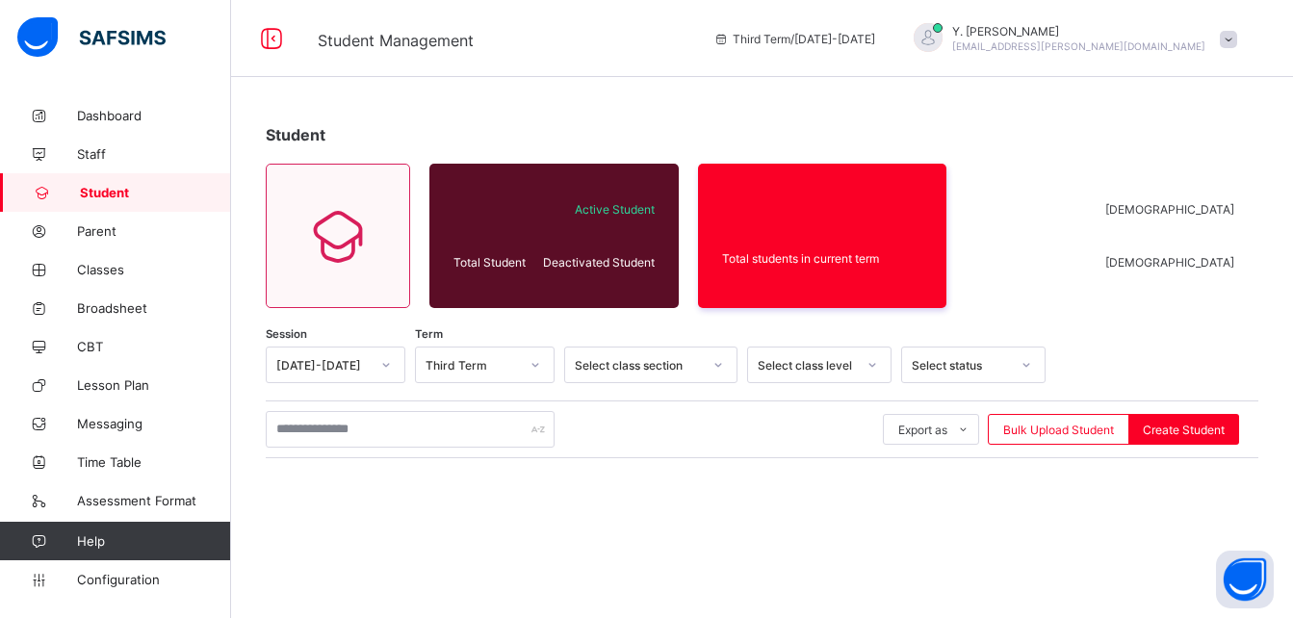
scroll to position [138, 0]
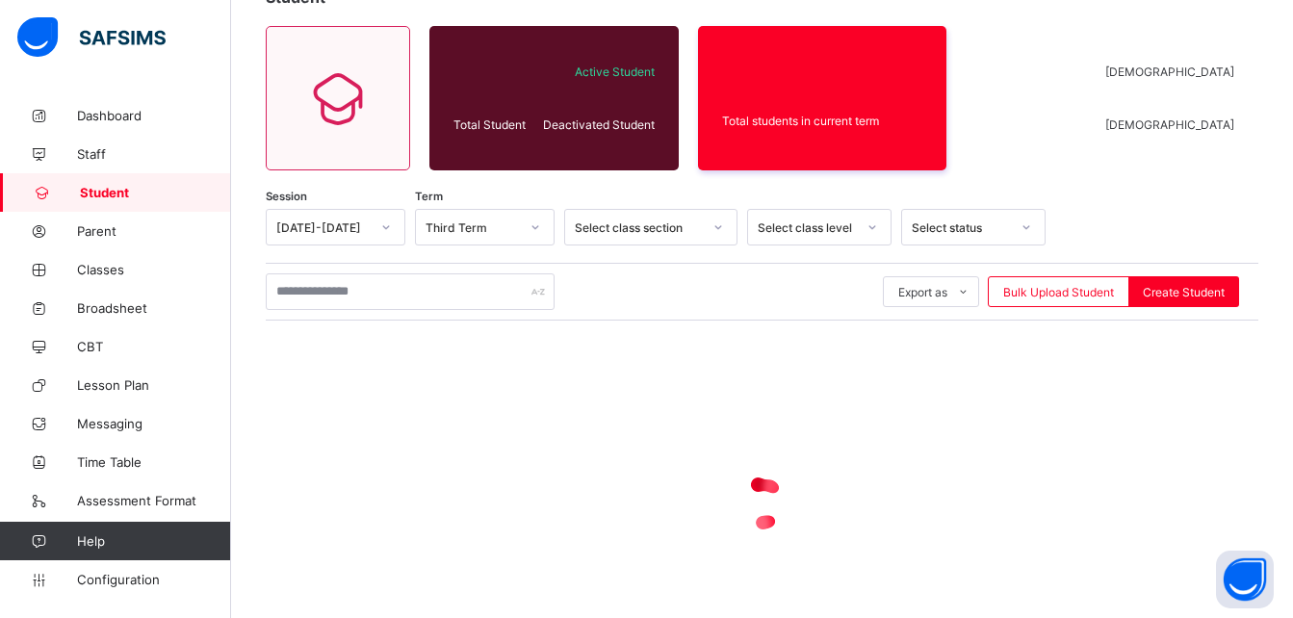
click at [429, 310] on div "Export as Pdf Report Excel Report Excel Report (LMS) Bulk Upload Student Create…" at bounding box center [762, 292] width 993 height 58
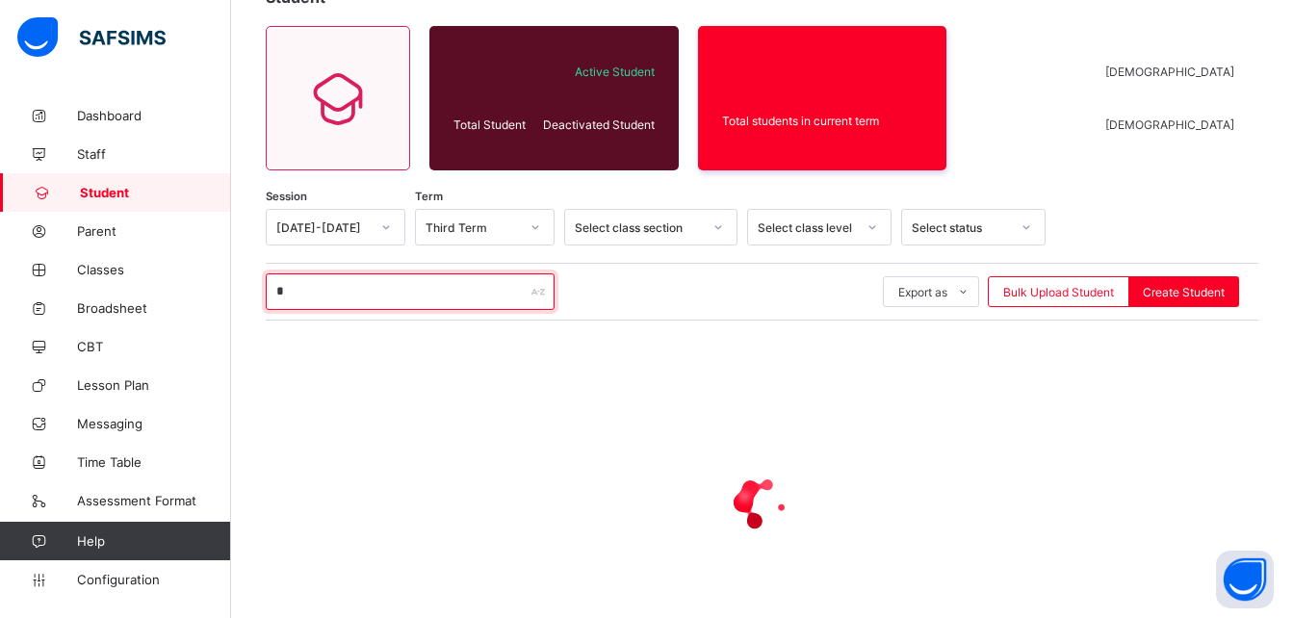
click at [428, 300] on input "*" at bounding box center [410, 291] width 289 height 37
type input "**********"
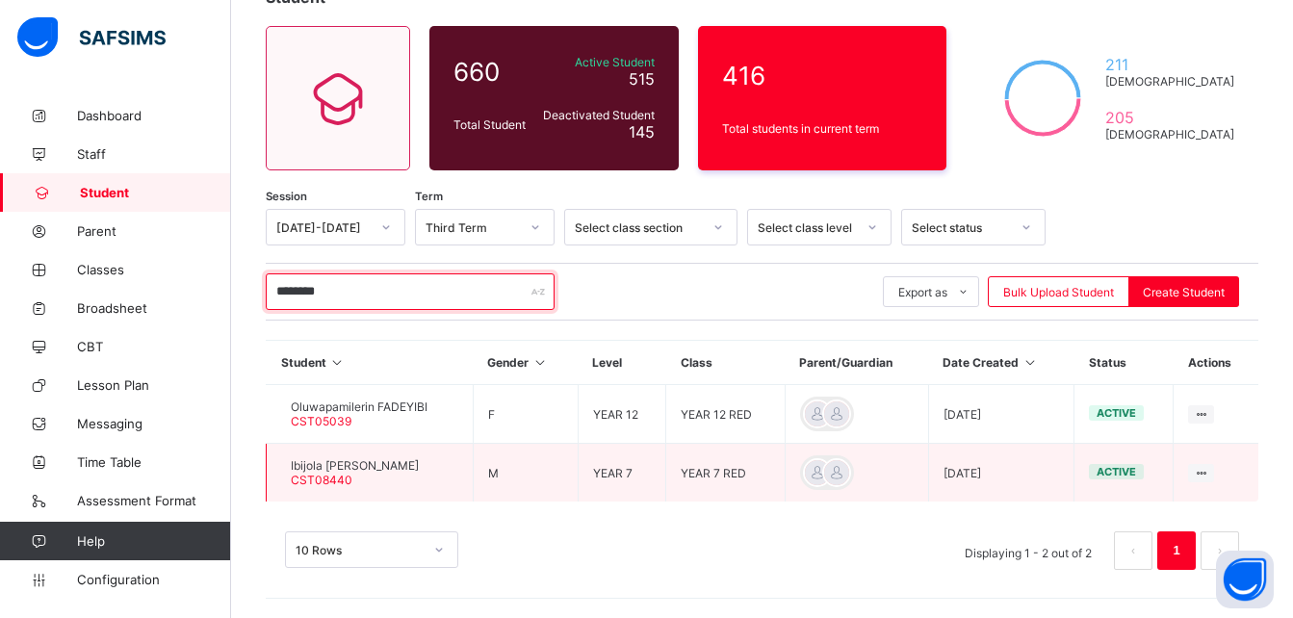
type input "********"
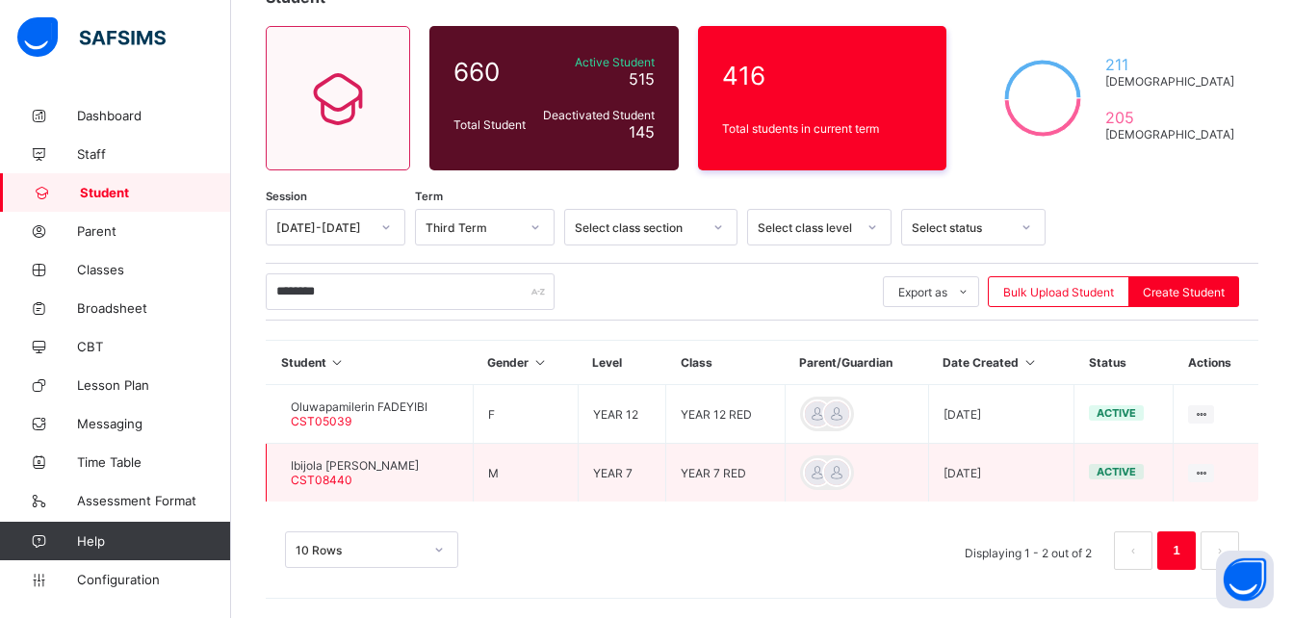
click at [406, 475] on div "Ibijola FADEYIBI Mayokunsi CST08440" at bounding box center [355, 472] width 128 height 29
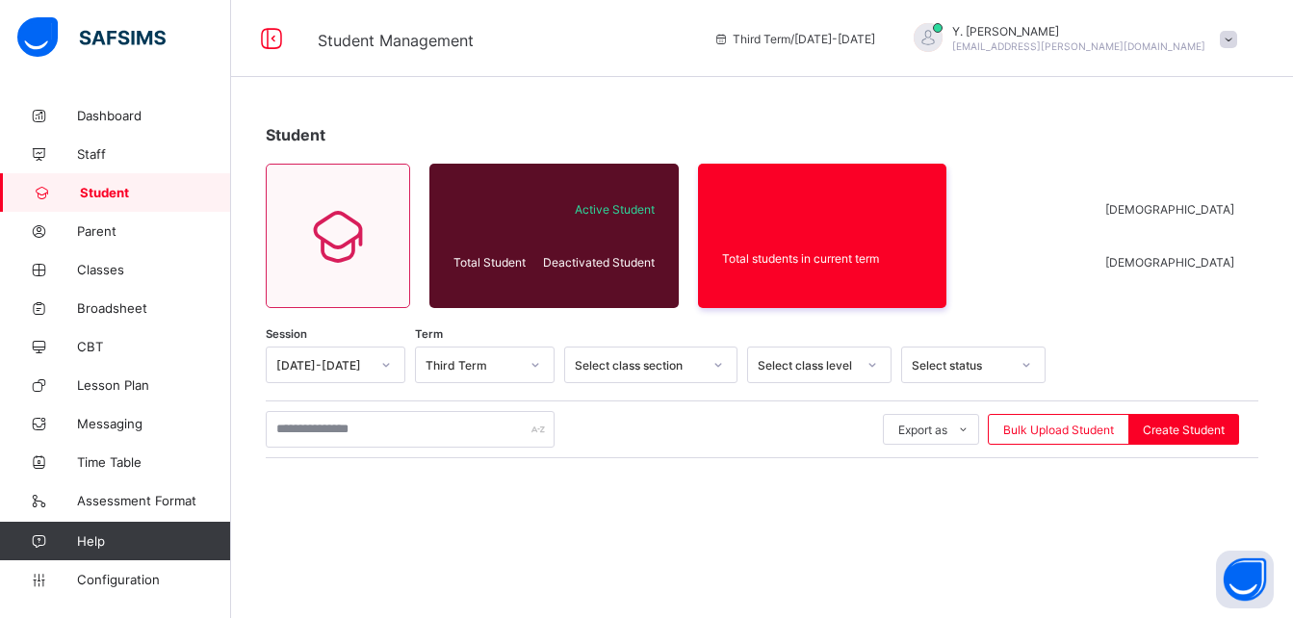
scroll to position [138, 0]
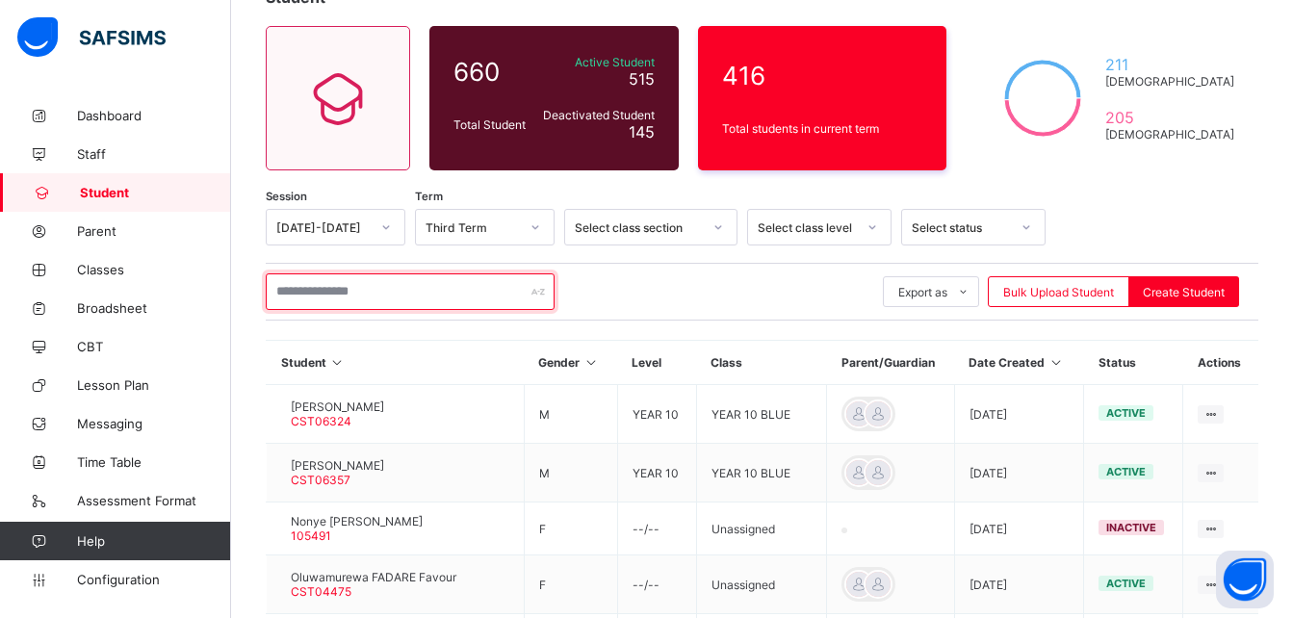
click at [346, 289] on input "text" at bounding box center [410, 291] width 289 height 37
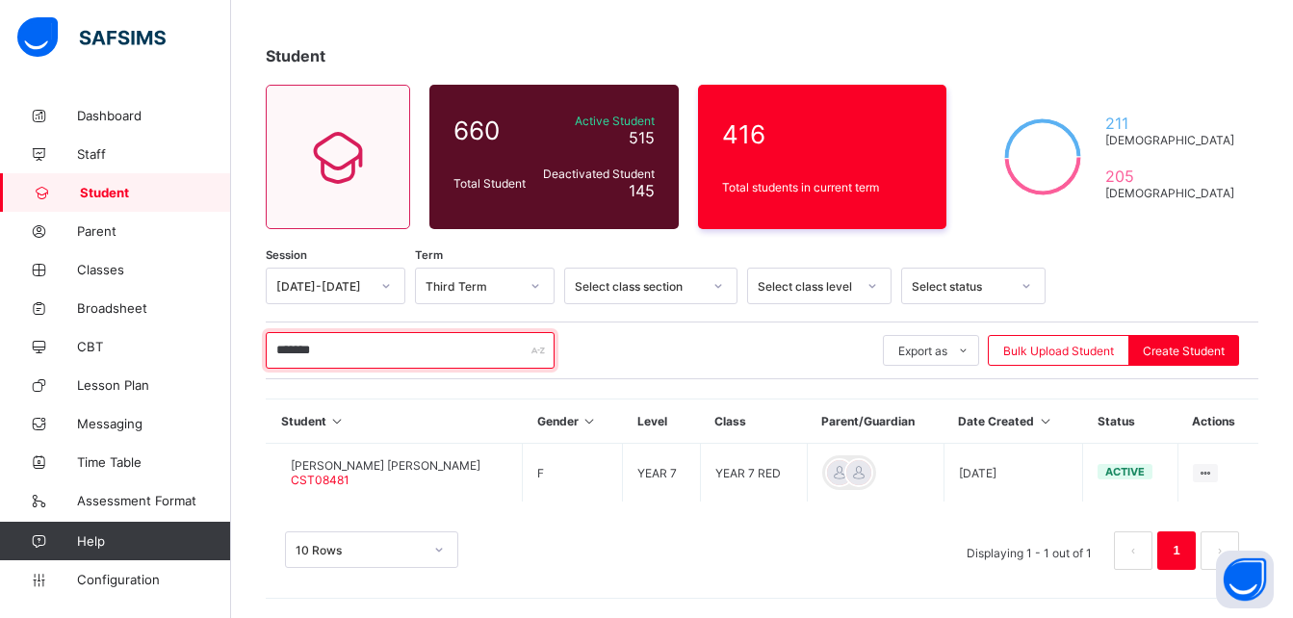
scroll to position [79, 0]
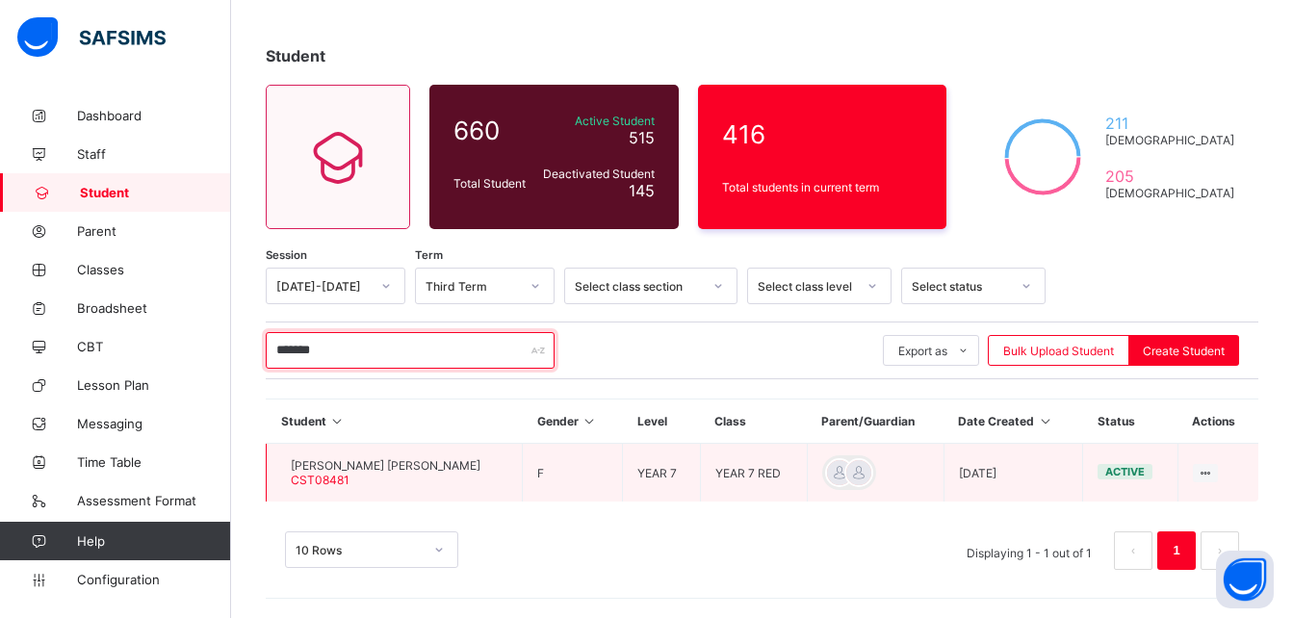
type input "*******"
click at [377, 478] on div "[PERSON_NAME] [PERSON_NAME] CST08481" at bounding box center [386, 472] width 190 height 29
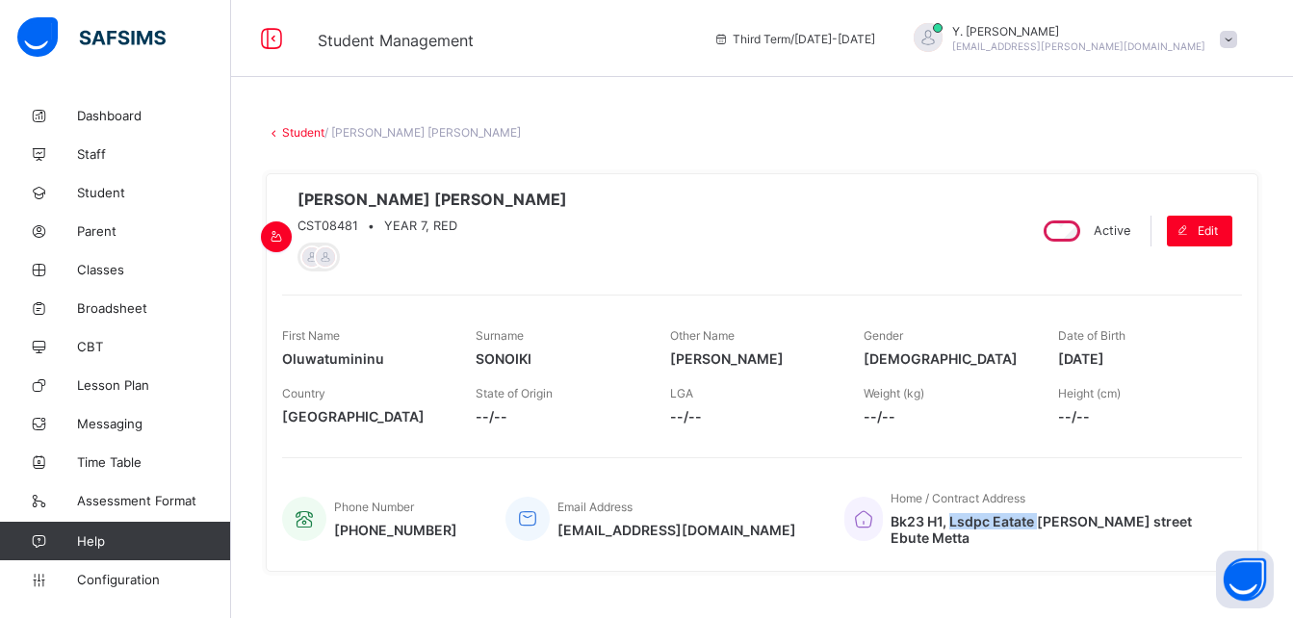
drag, startPoint x: 1113, startPoint y: 527, endPoint x: 1028, endPoint y: 519, distance: 86.1
click at [1028, 519] on span "Bk23 H1, Lsdpc Eatate [PERSON_NAME] street Ebute Metta" at bounding box center [1057, 529] width 332 height 33
copy span "Lsdpc Eatate"
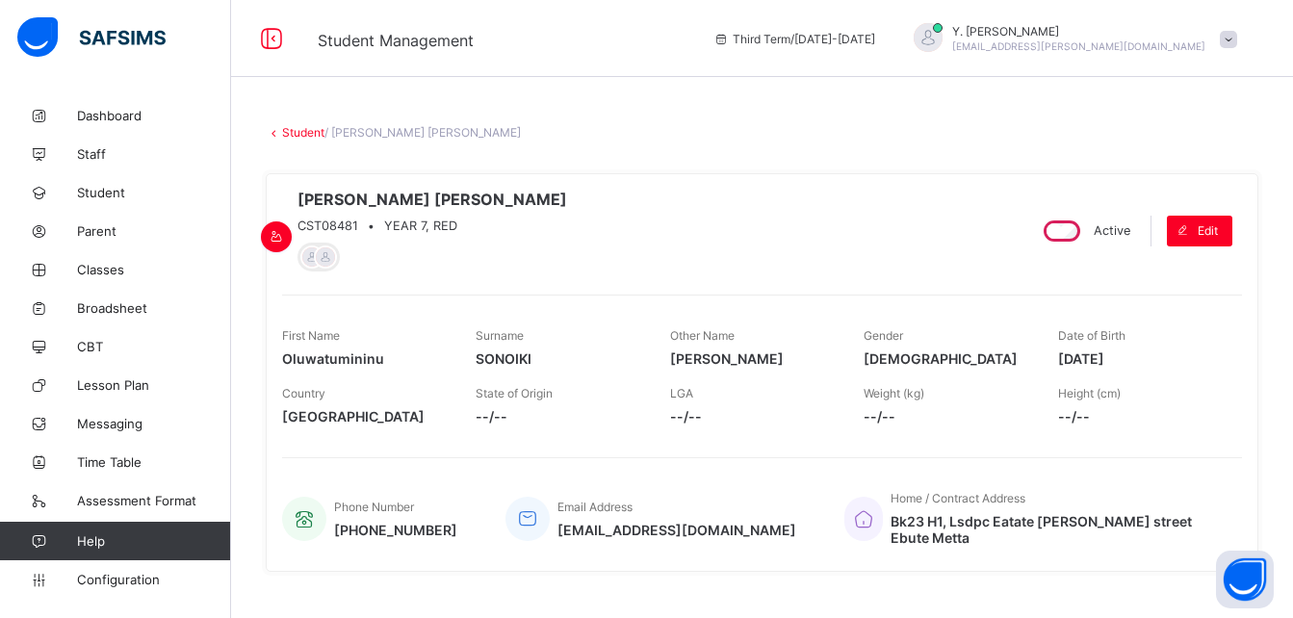
click at [305, 127] on link "Student" at bounding box center [303, 132] width 42 height 14
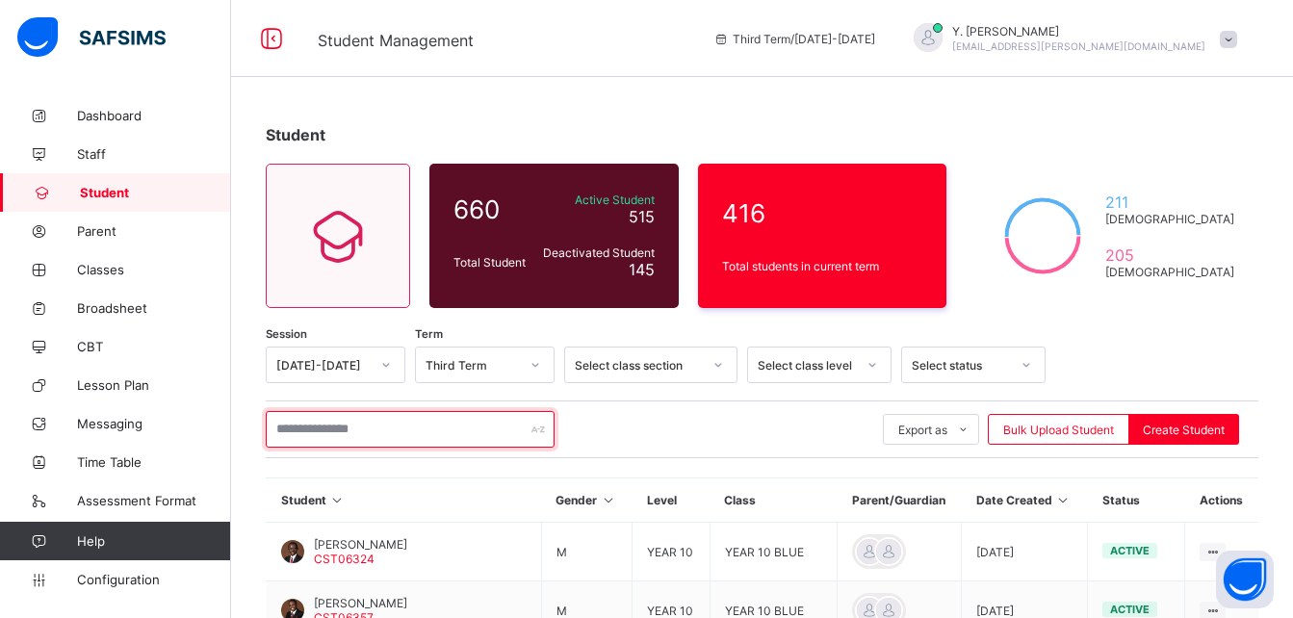
click at [454, 436] on input "text" at bounding box center [410, 429] width 289 height 37
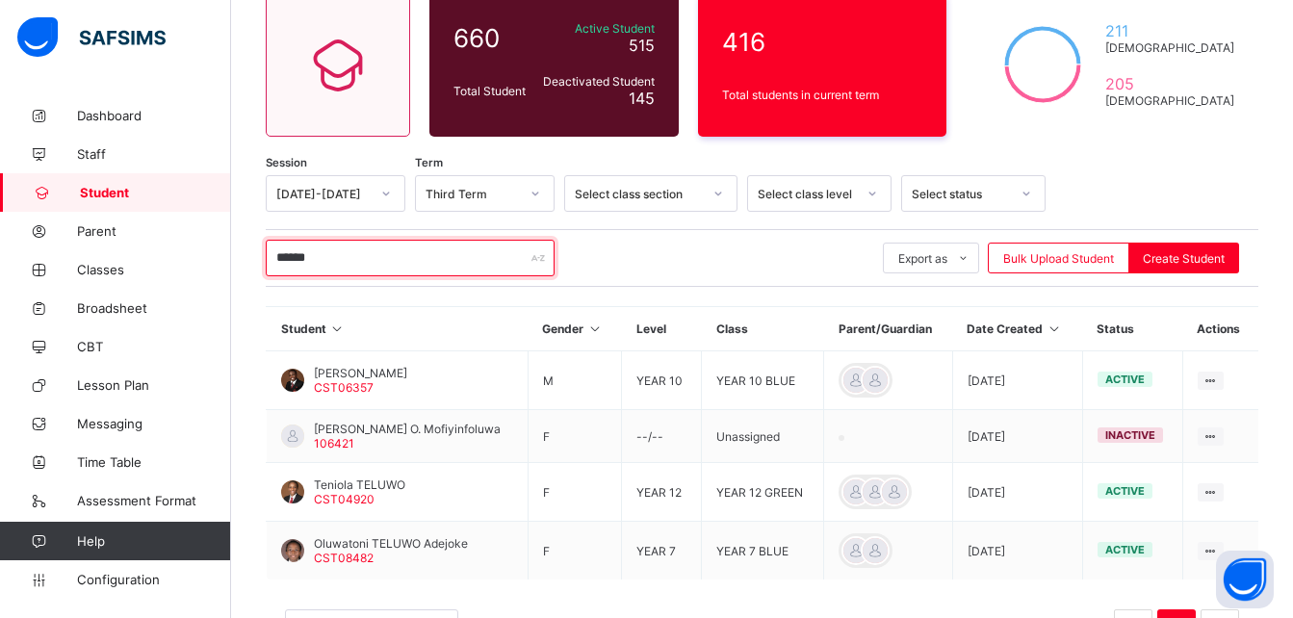
scroll to position [173, 0]
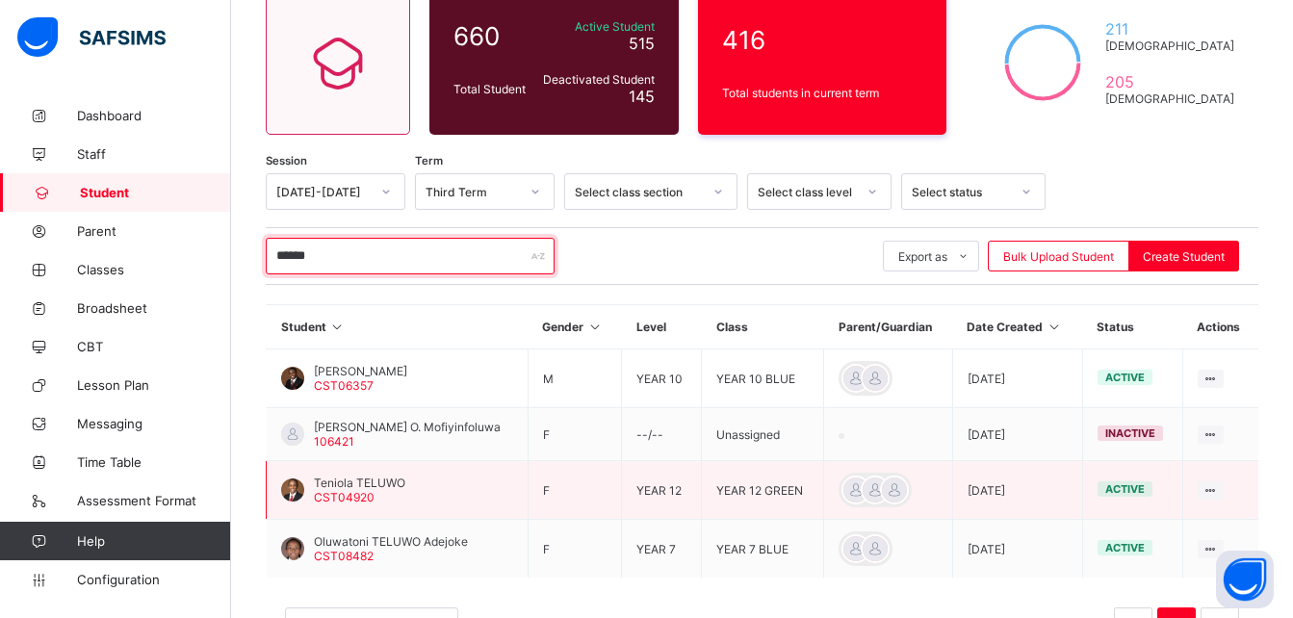
type input "******"
click at [382, 492] on div "Teniola TELUWO CST04920" at bounding box center [359, 490] width 91 height 29
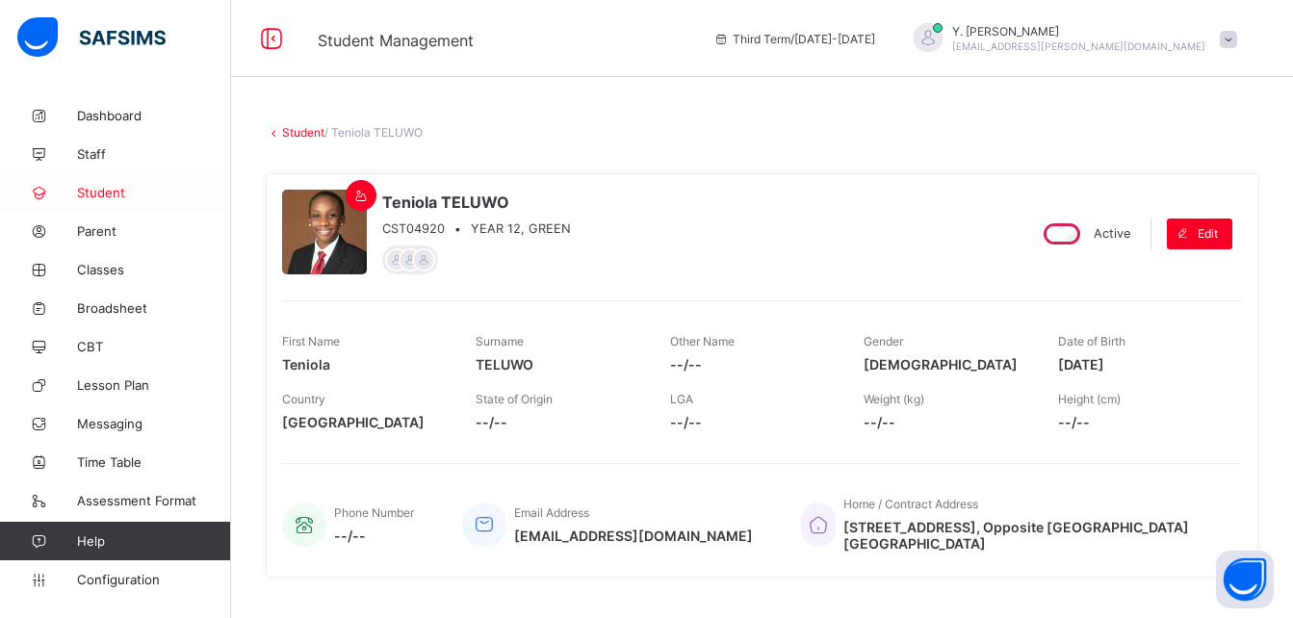
click at [179, 209] on link "Student" at bounding box center [115, 192] width 231 height 39
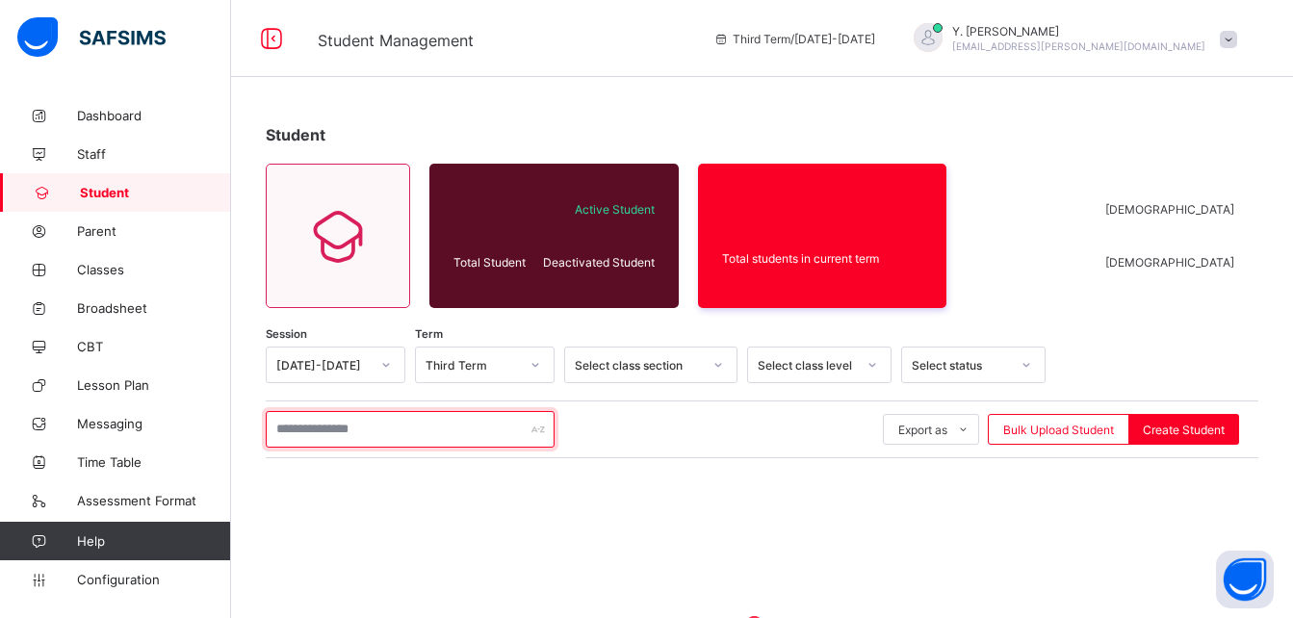
click at [498, 434] on input "text" at bounding box center [410, 429] width 289 height 37
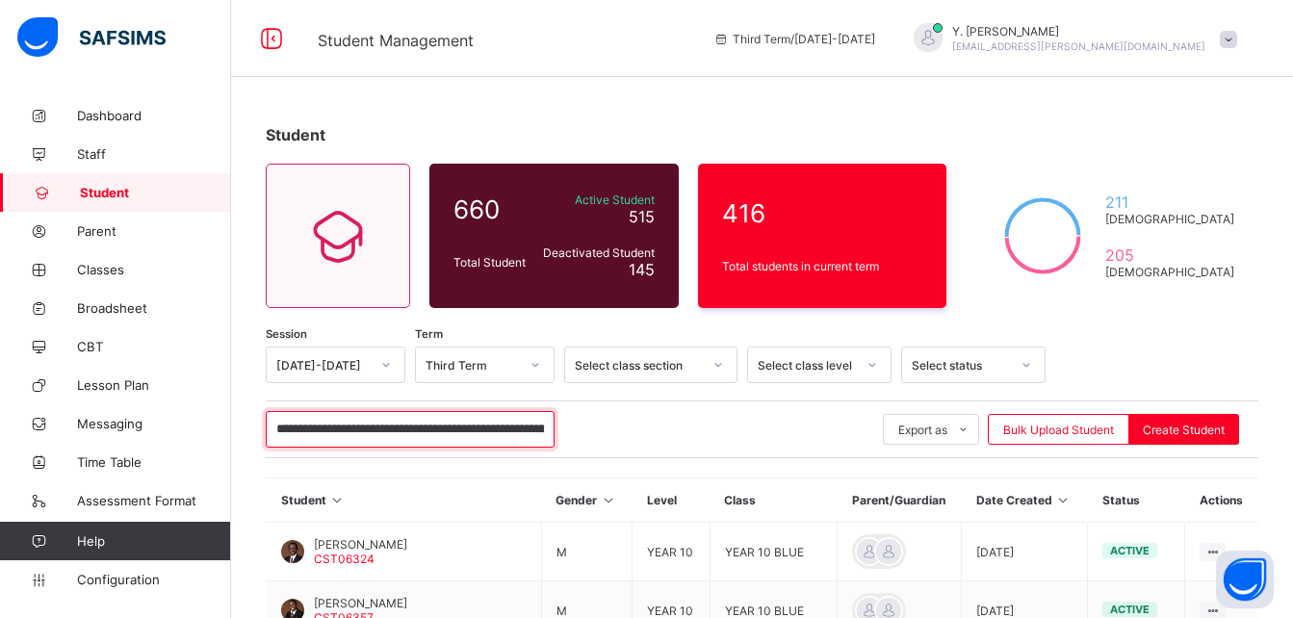
type input "**********"
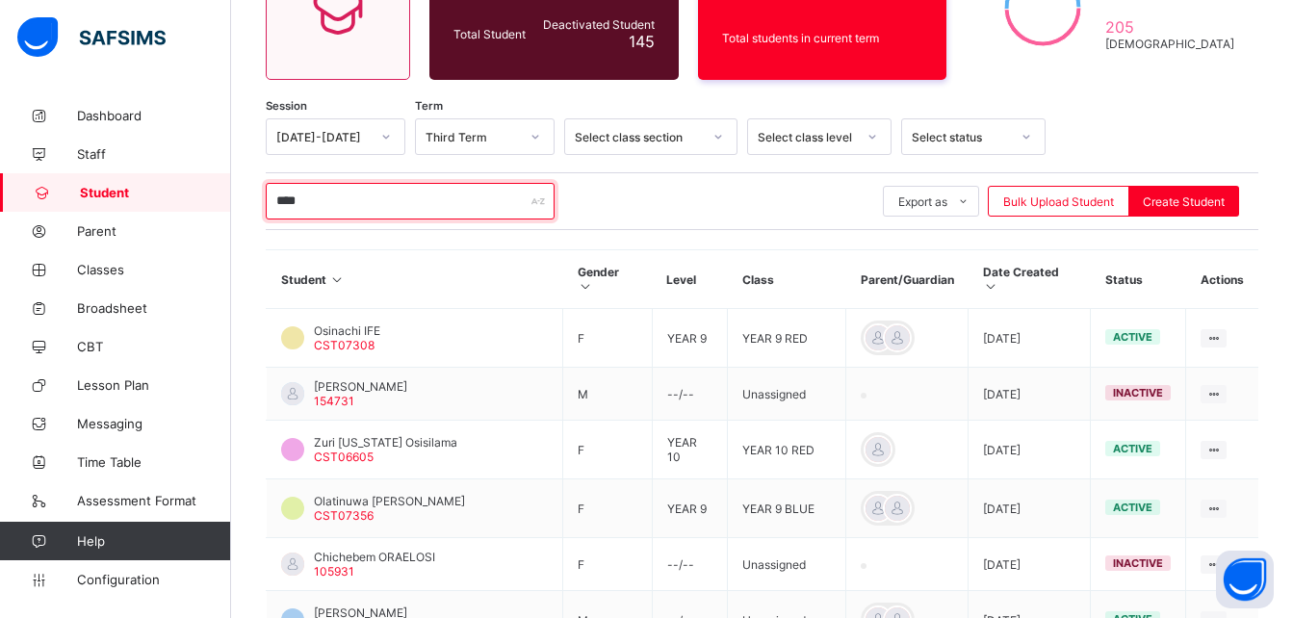
scroll to position [230, 0]
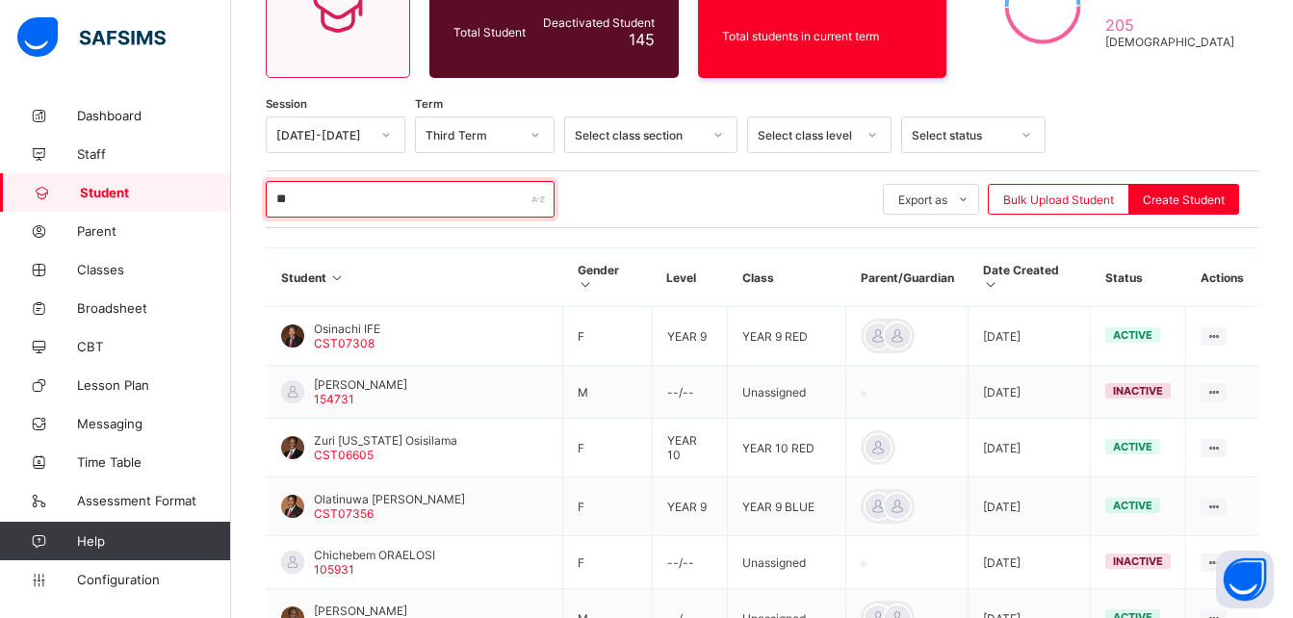
type input "*"
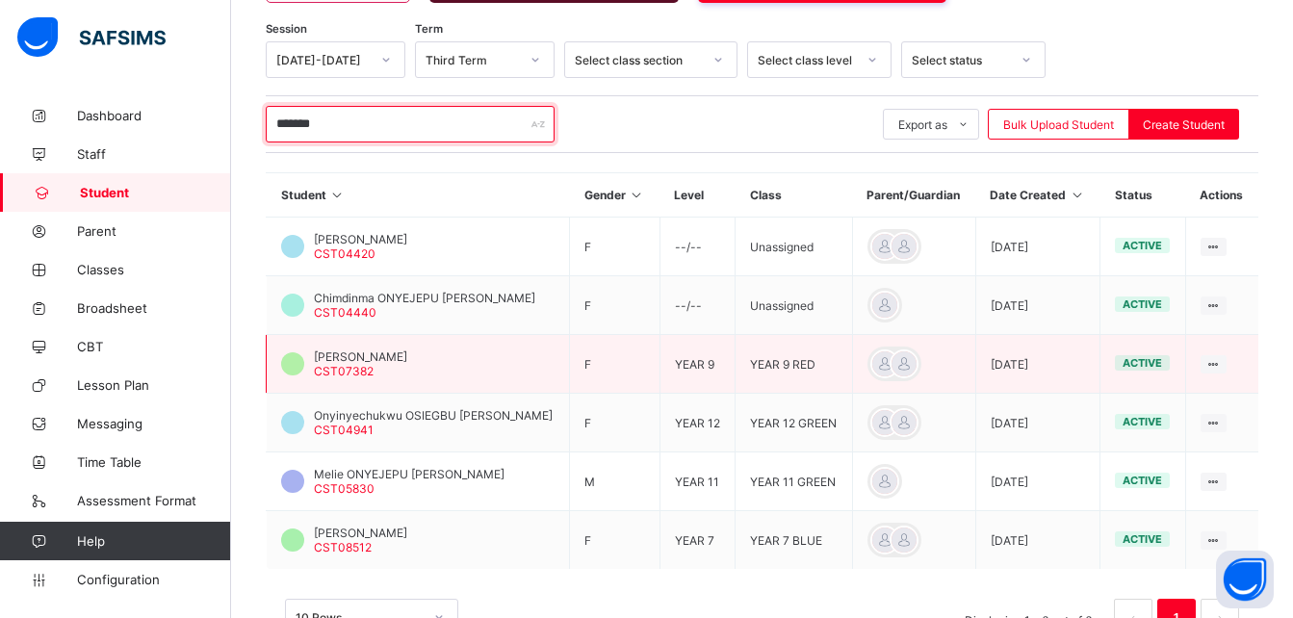
scroll to position [294, 0]
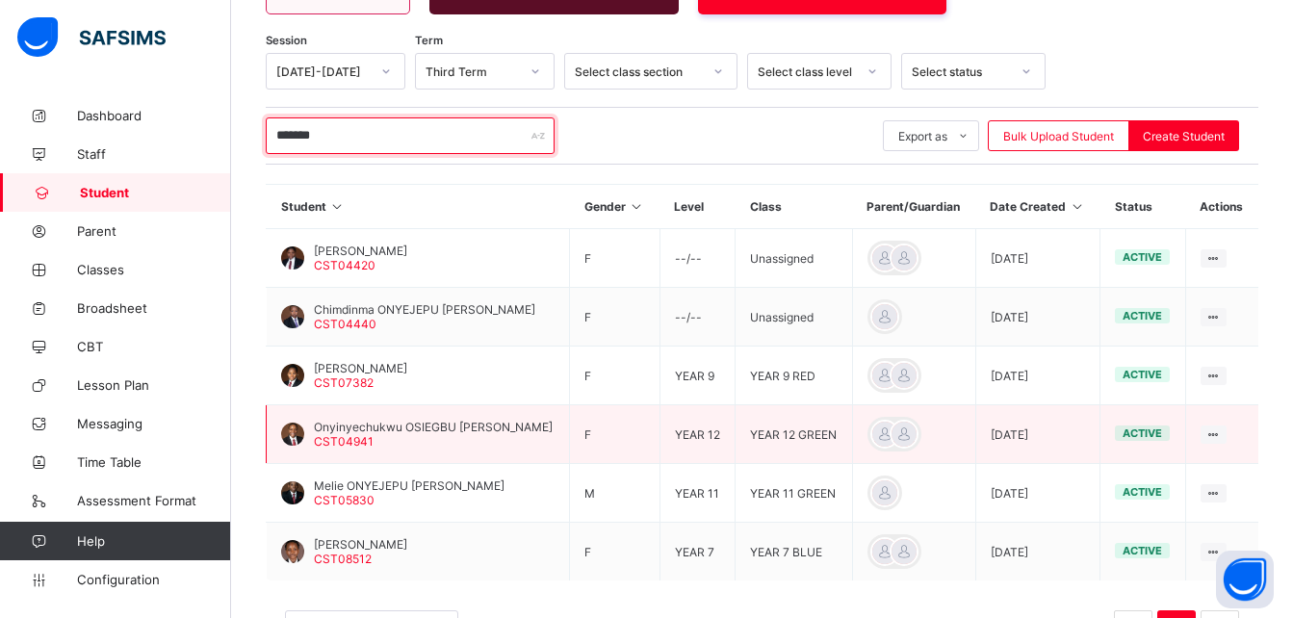
type input "*******"
click at [409, 464] on td "Onyinyechukwu OSIEGBU [PERSON_NAME] CST04941" at bounding box center [418, 434] width 303 height 59
click at [414, 449] on div "Onyinyechukwu OSIEGBU [PERSON_NAME] CST04941" at bounding box center [433, 434] width 239 height 29
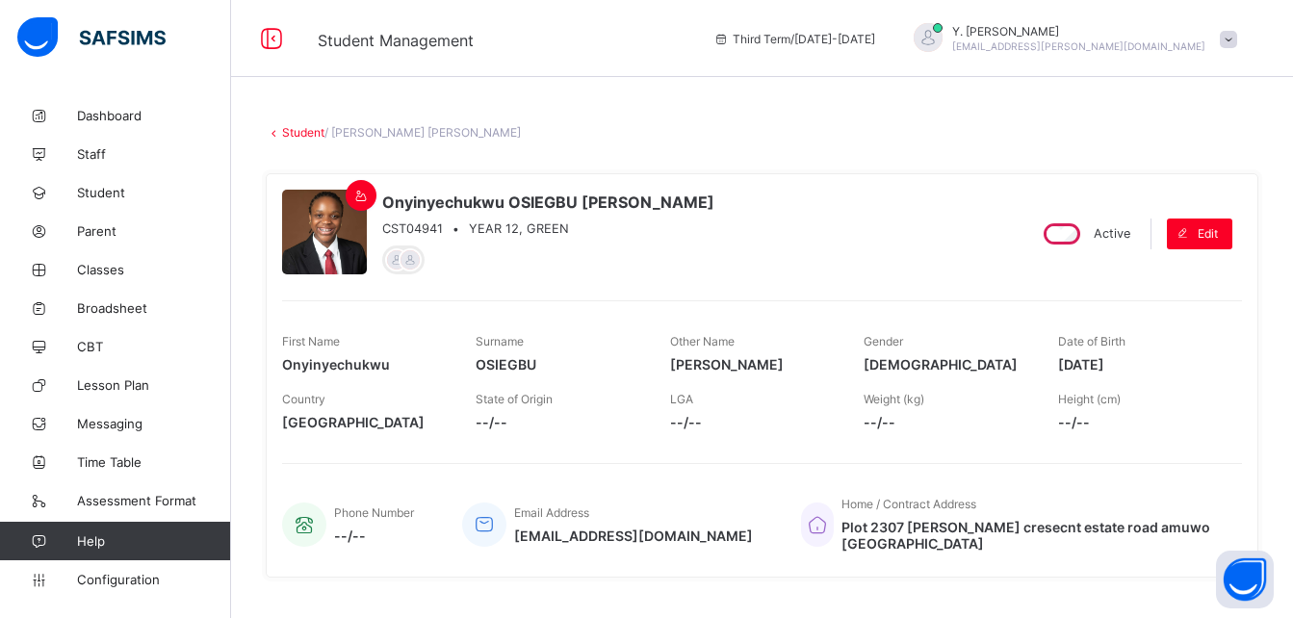
click at [297, 129] on link "Student" at bounding box center [303, 132] width 42 height 14
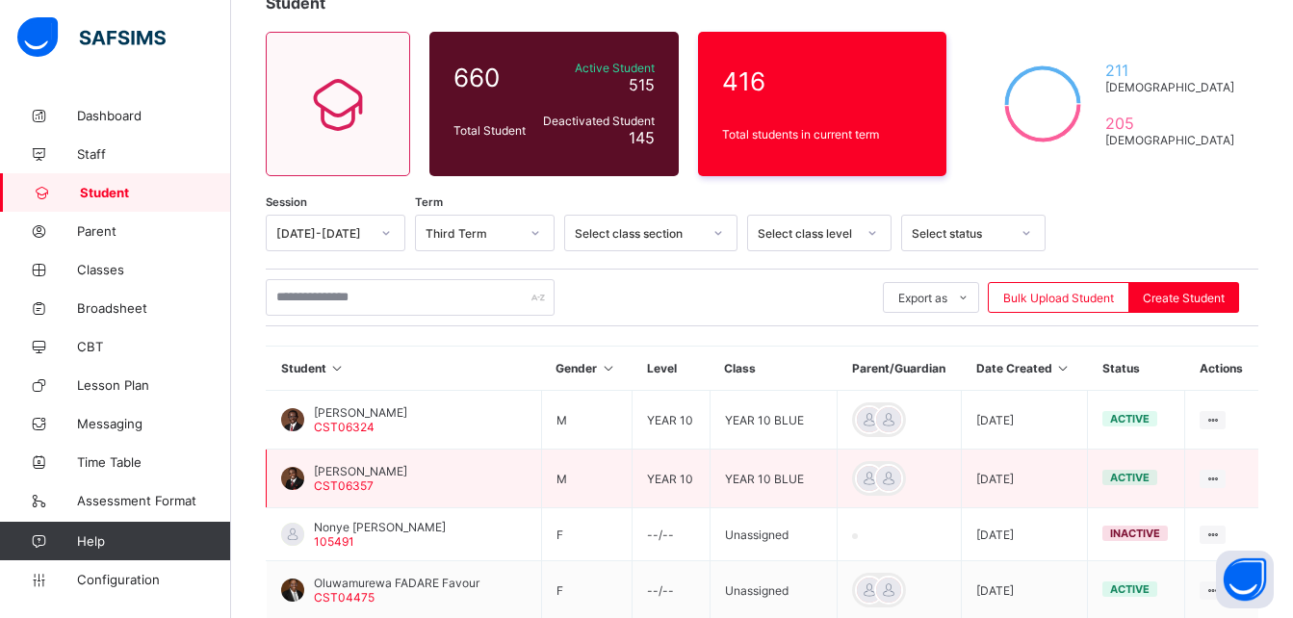
scroll to position [183, 0]
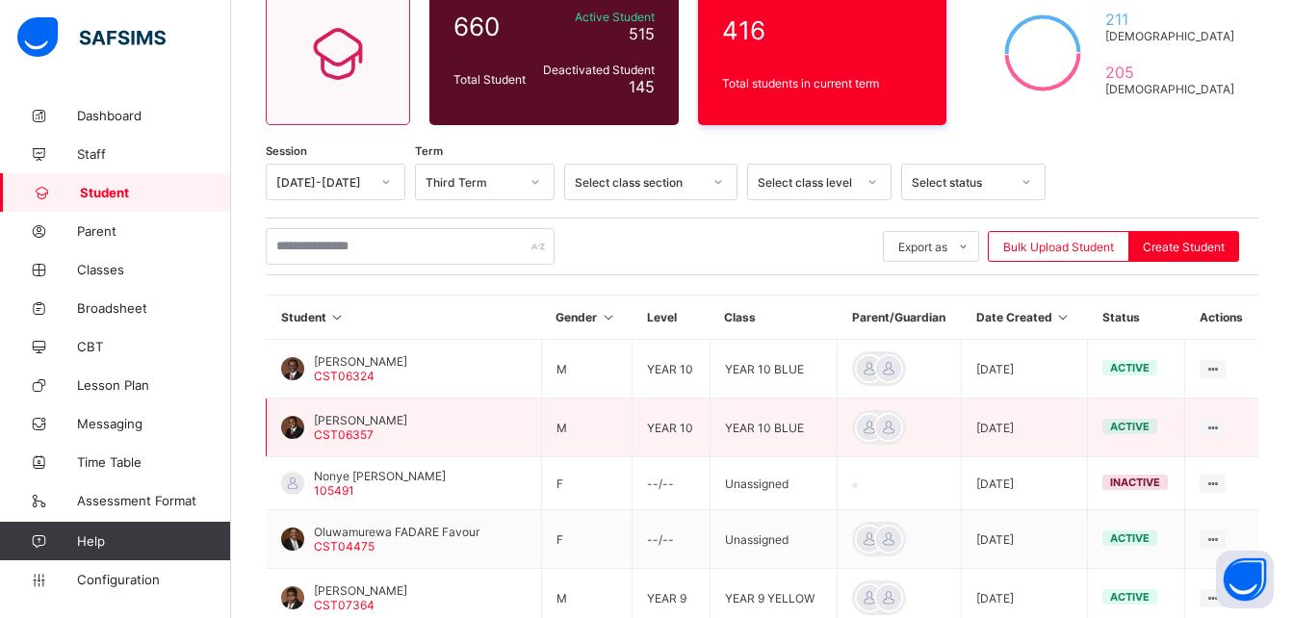
drag, startPoint x: 456, startPoint y: 371, endPoint x: 733, endPoint y: 410, distance: 280.1
click at [891, 285] on div "Session [DATE]-[DATE] Term Third Term Select class section Select class level S…" at bounding box center [762, 583] width 993 height 839
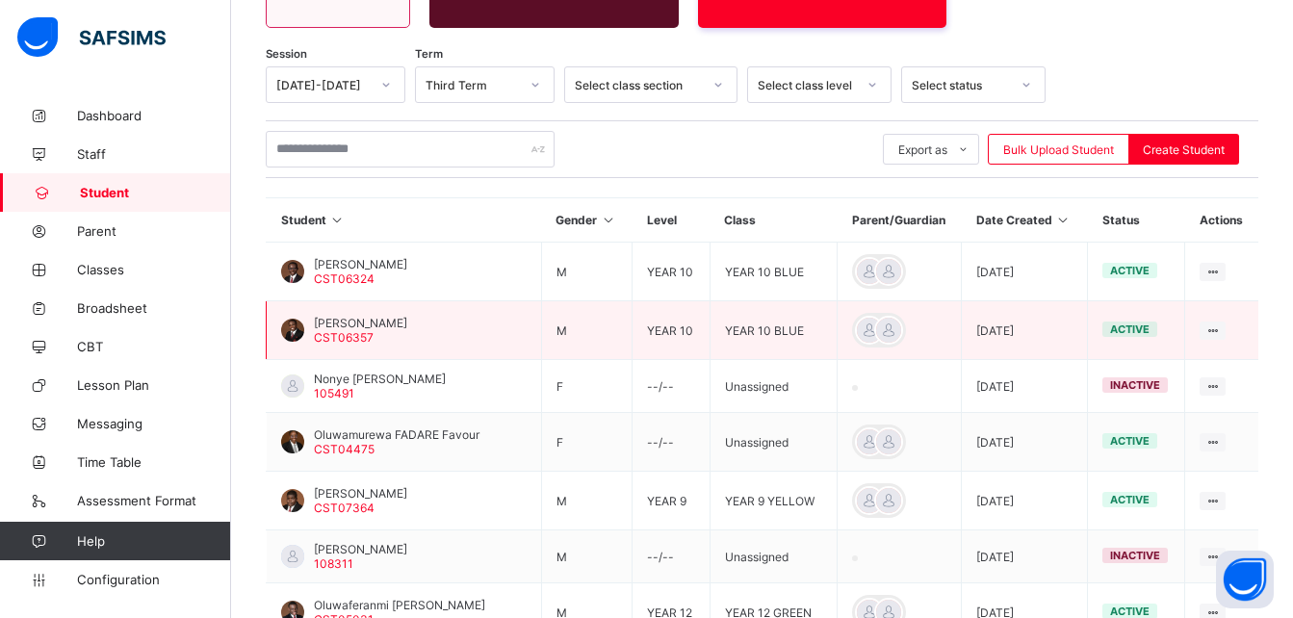
scroll to position [281, 0]
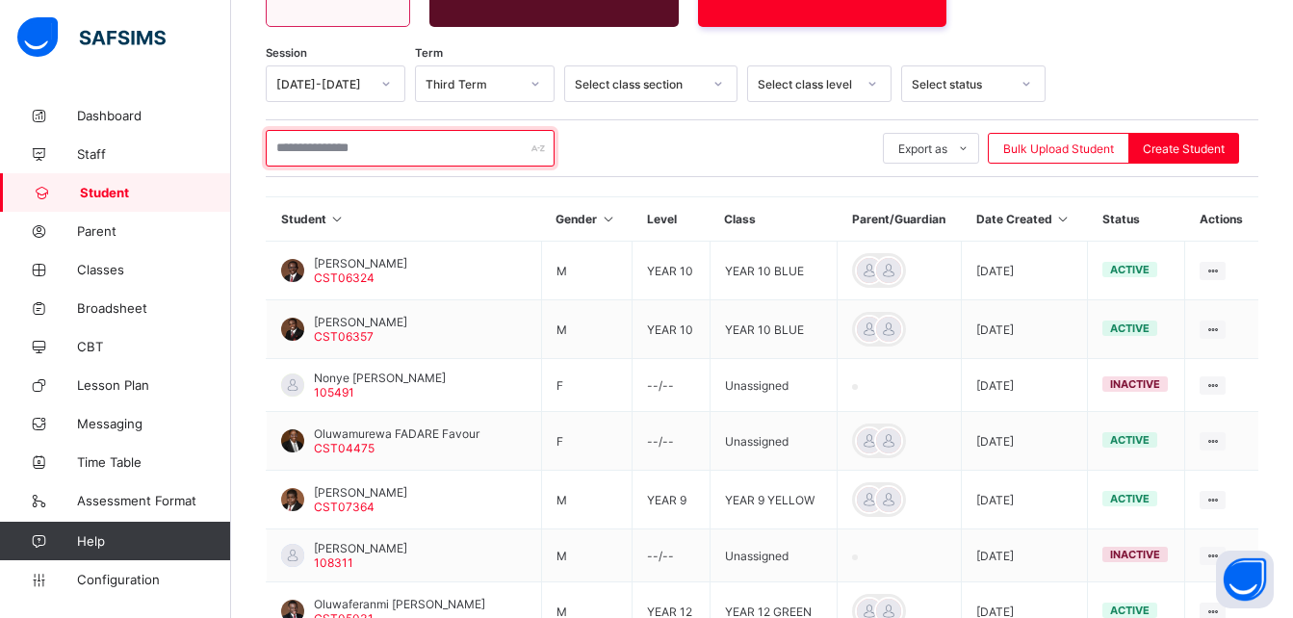
click at [420, 135] on input "text" at bounding box center [410, 148] width 289 height 37
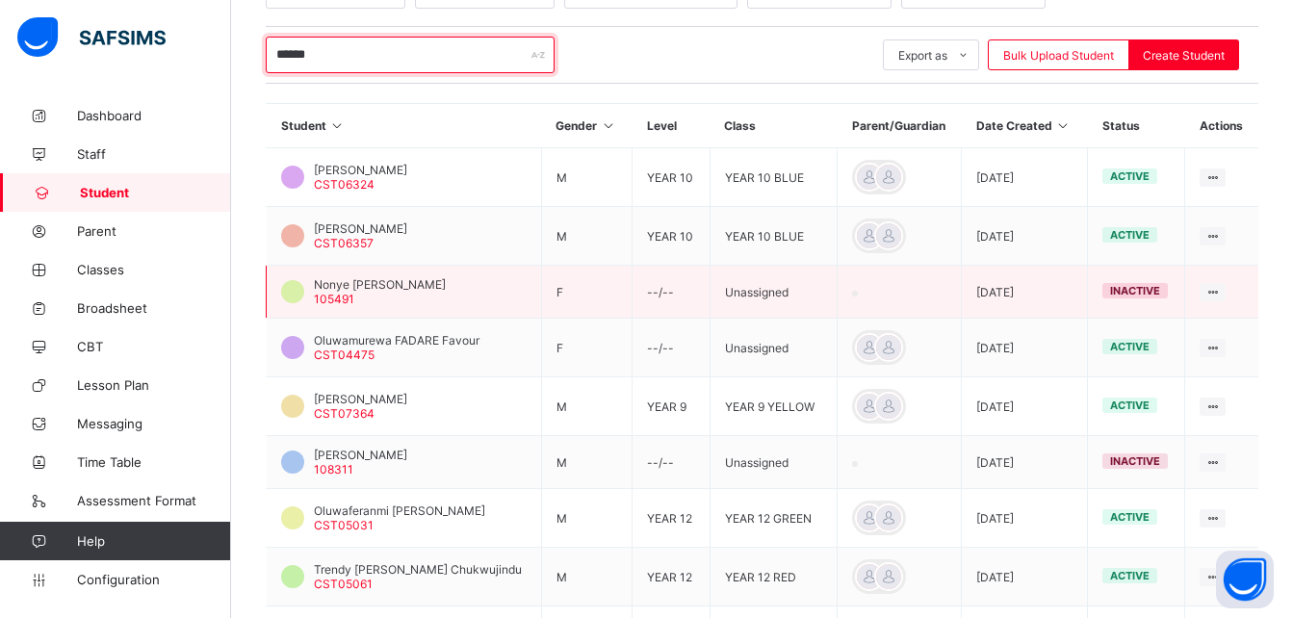
scroll to position [378, 0]
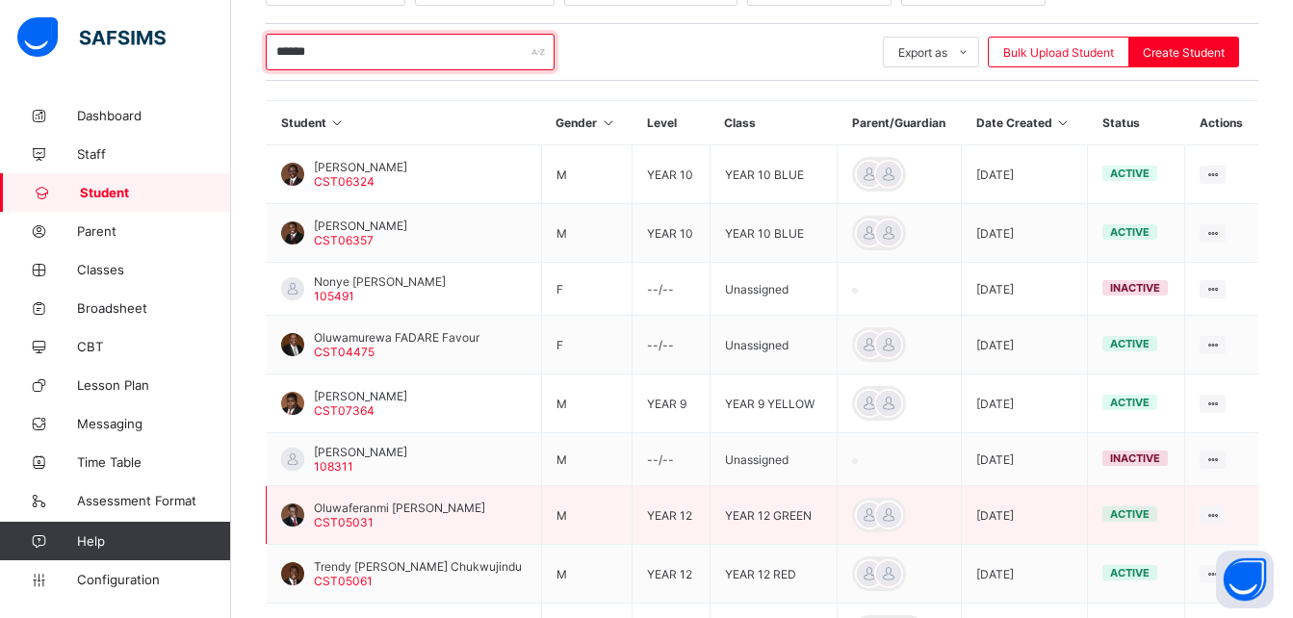
type input "******"
click at [427, 510] on span "Oluwaferanmi [PERSON_NAME]" at bounding box center [399, 508] width 171 height 14
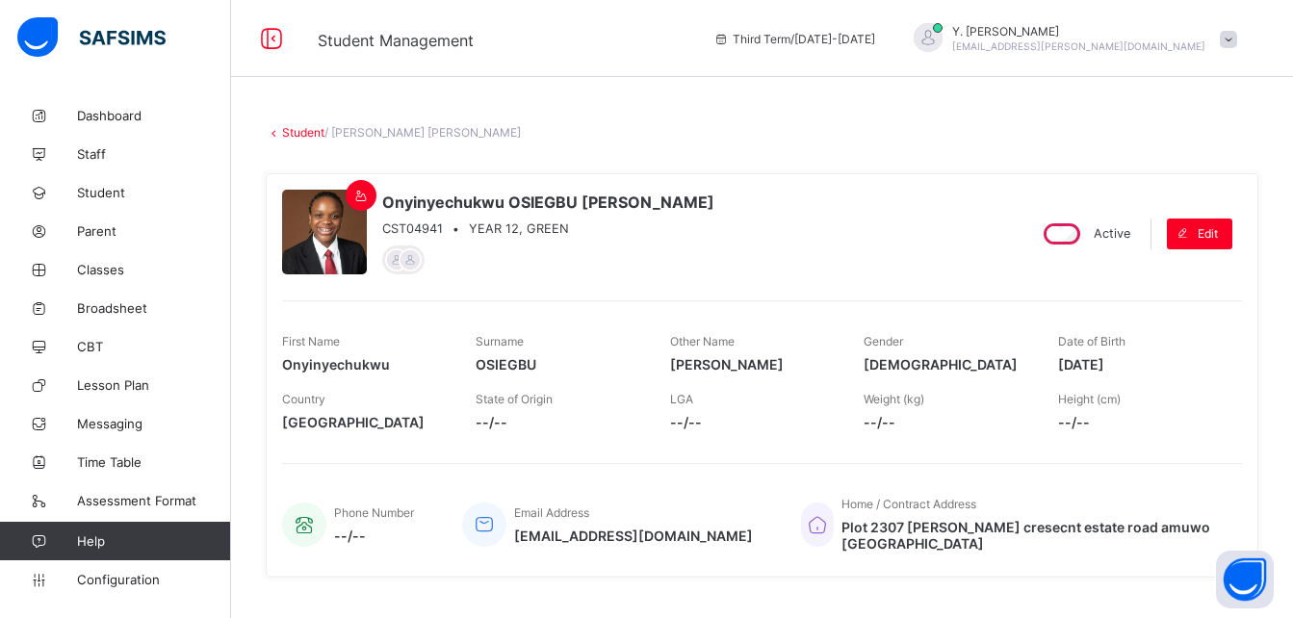
click at [751, 278] on div "Onyinyechukwu OSIEGBU [PERSON_NAME] CST04941 • YEAR 12, GREEN Active Edit First…" at bounding box center [762, 375] width 993 height 404
drag, startPoint x: 910, startPoint y: 522, endPoint x: 999, endPoint y: 549, distance: 92.6
click at [998, 549] on span "Plot 2307 [PERSON_NAME] cresecnt estate road amuwo [GEOGRAPHIC_DATA]" at bounding box center [1032, 535] width 381 height 33
drag, startPoint x: 999, startPoint y: 549, endPoint x: 1034, endPoint y: 553, distance: 35.8
click at [1034, 553] on div "Home / Contract Address Plot 2307 [PERSON_NAME] cresecnt estate road amuwo [GEO…" at bounding box center [1012, 524] width 422 height 74
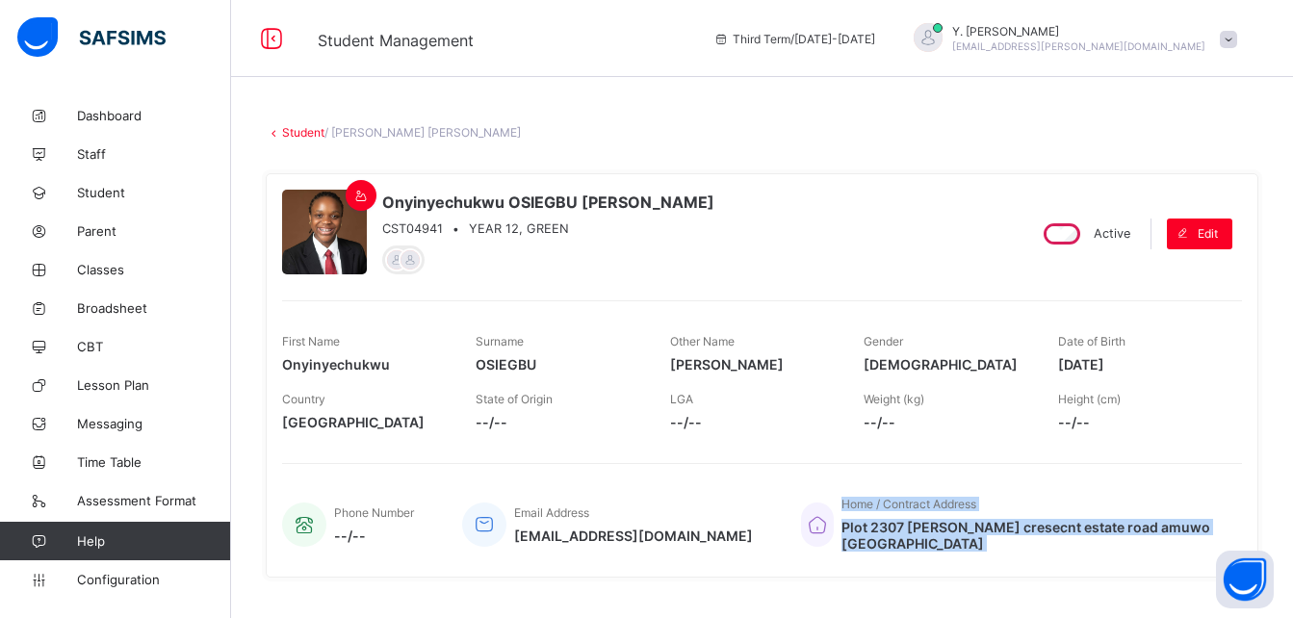
drag, startPoint x: 1034, startPoint y: 553, endPoint x: 894, endPoint y: 515, distance: 145.5
click at [894, 515] on div "Home / Contract Address Plot 2307 [PERSON_NAME] cresecnt estate road amuwo [GEO…" at bounding box center [1012, 524] width 422 height 74
click at [970, 528] on span "Plot 2307 [PERSON_NAME] cresecnt estate road amuwo [GEOGRAPHIC_DATA]" at bounding box center [1032, 535] width 381 height 33
drag, startPoint x: 1049, startPoint y: 563, endPoint x: 907, endPoint y: 514, distance: 149.8
click at [907, 514] on div "Onyinyechukwu OSIEGBU [PERSON_NAME] CST04941 • YEAR 12, GREEN Active Edit First…" at bounding box center [762, 375] width 993 height 404
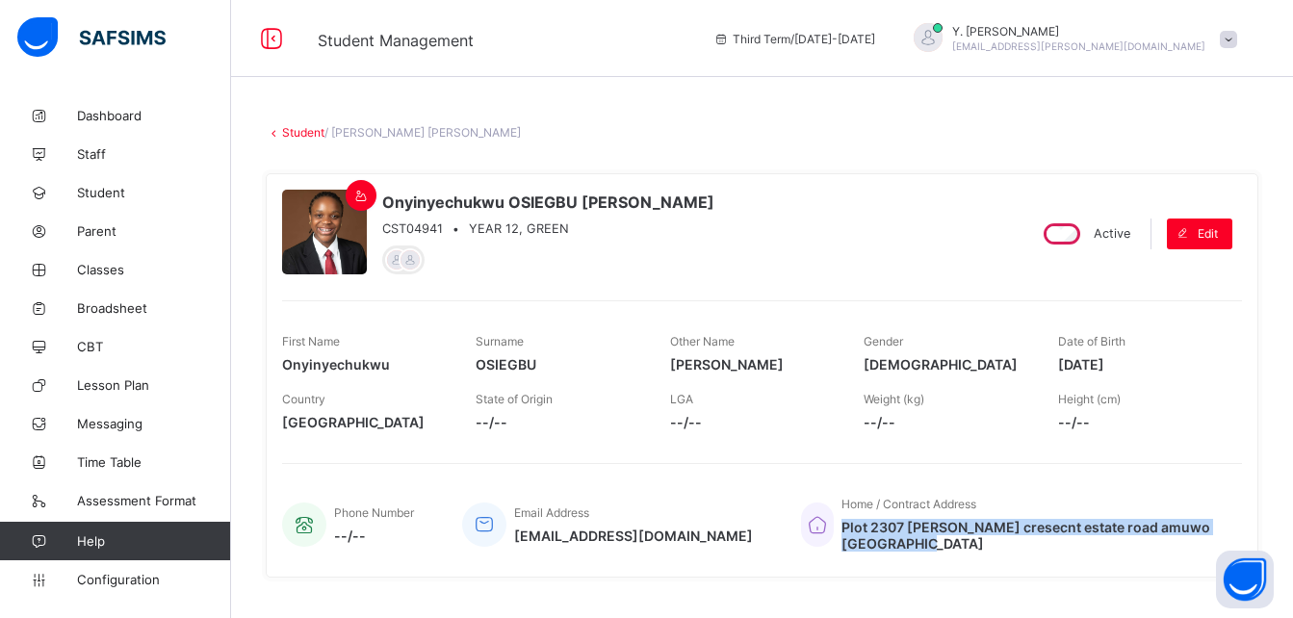
copy div "Plot 2307 [PERSON_NAME] cresecnt estate road amuwo [GEOGRAPHIC_DATA]"
click at [319, 134] on link "Student" at bounding box center [303, 132] width 42 height 14
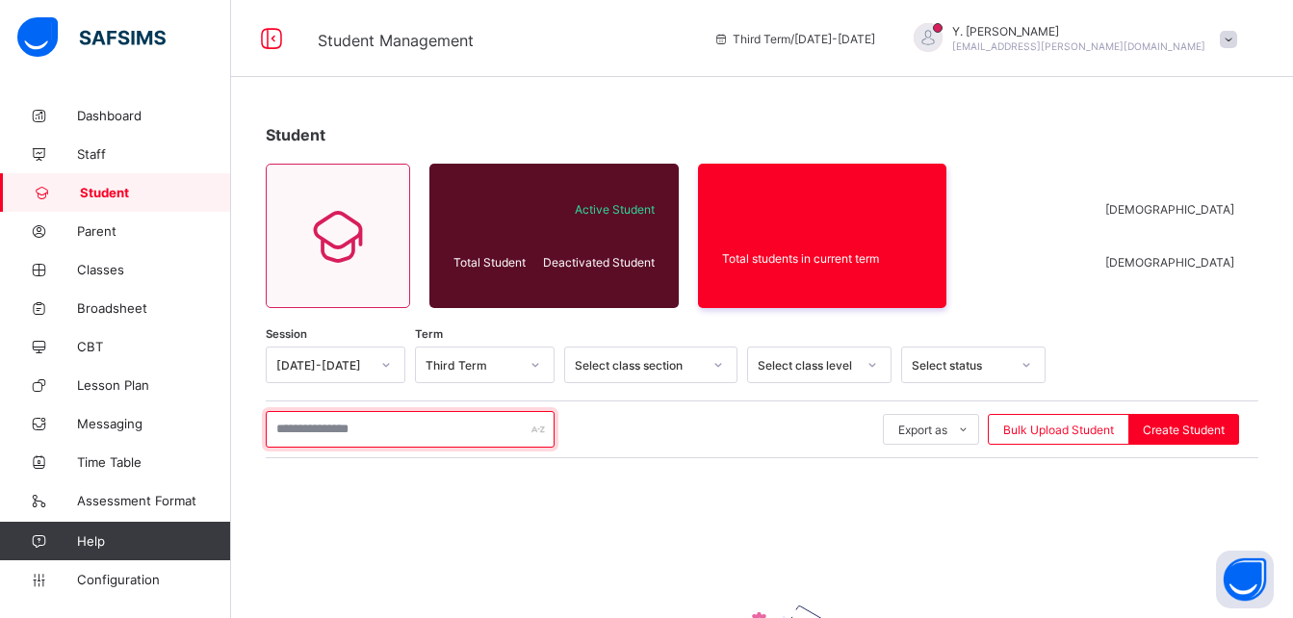
click at [410, 435] on input "text" at bounding box center [410, 429] width 289 height 37
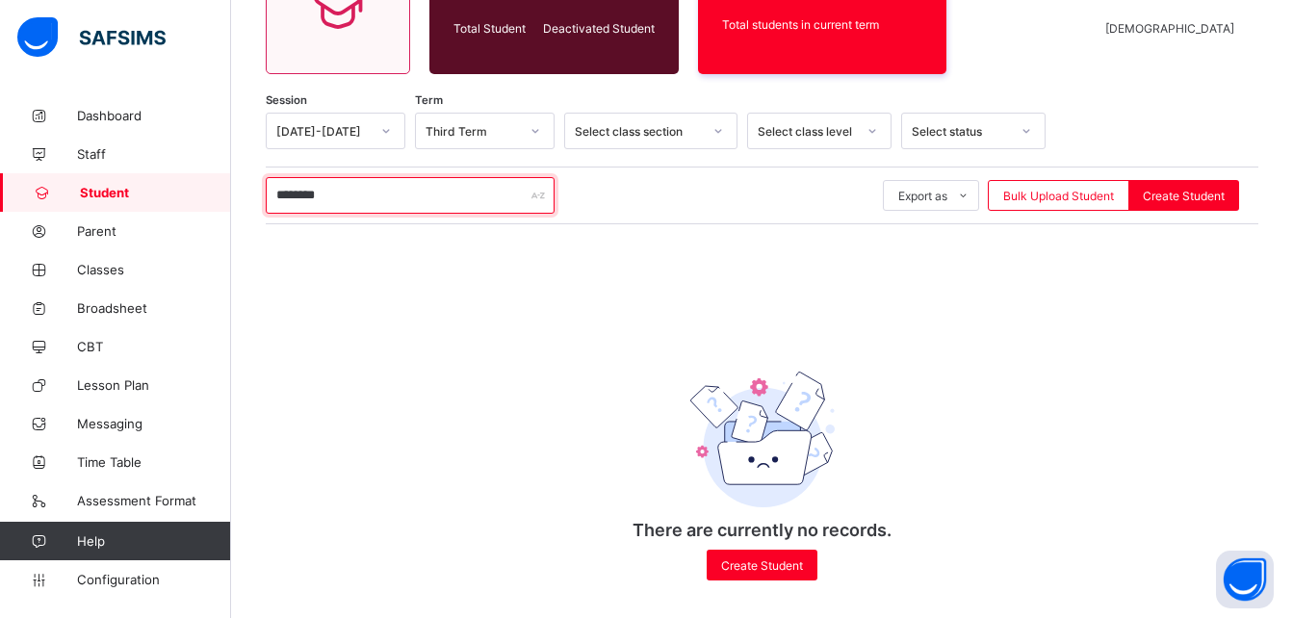
scroll to position [247, 0]
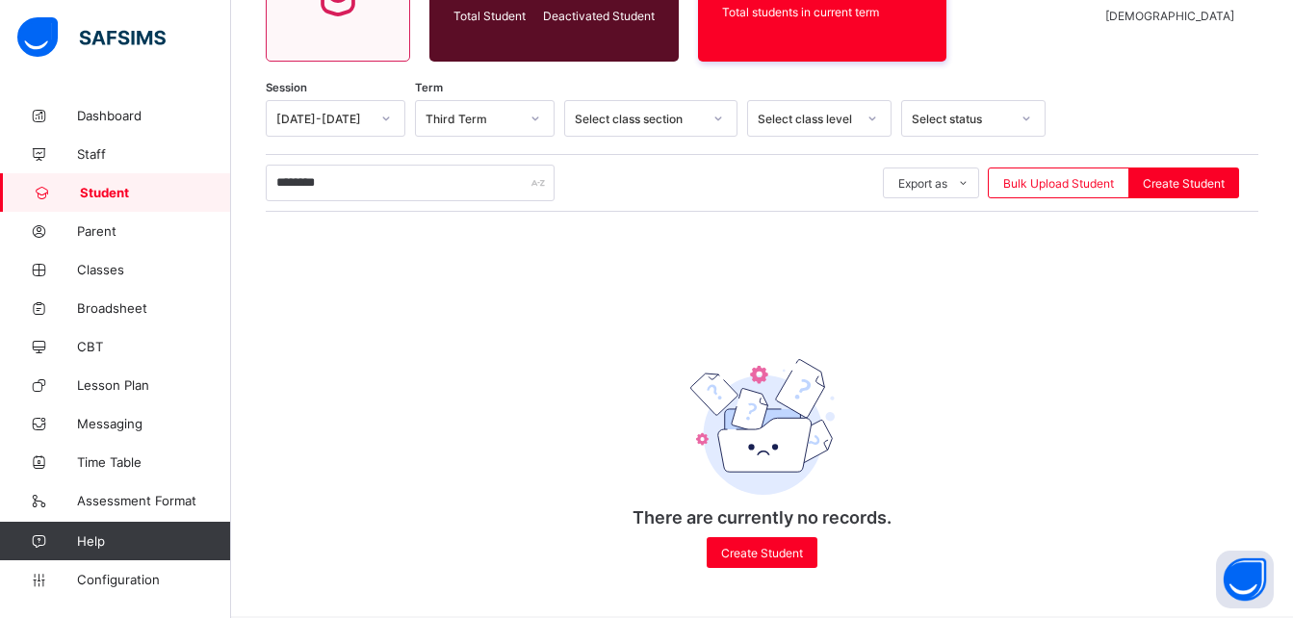
click at [527, 111] on div at bounding box center [535, 118] width 33 height 31
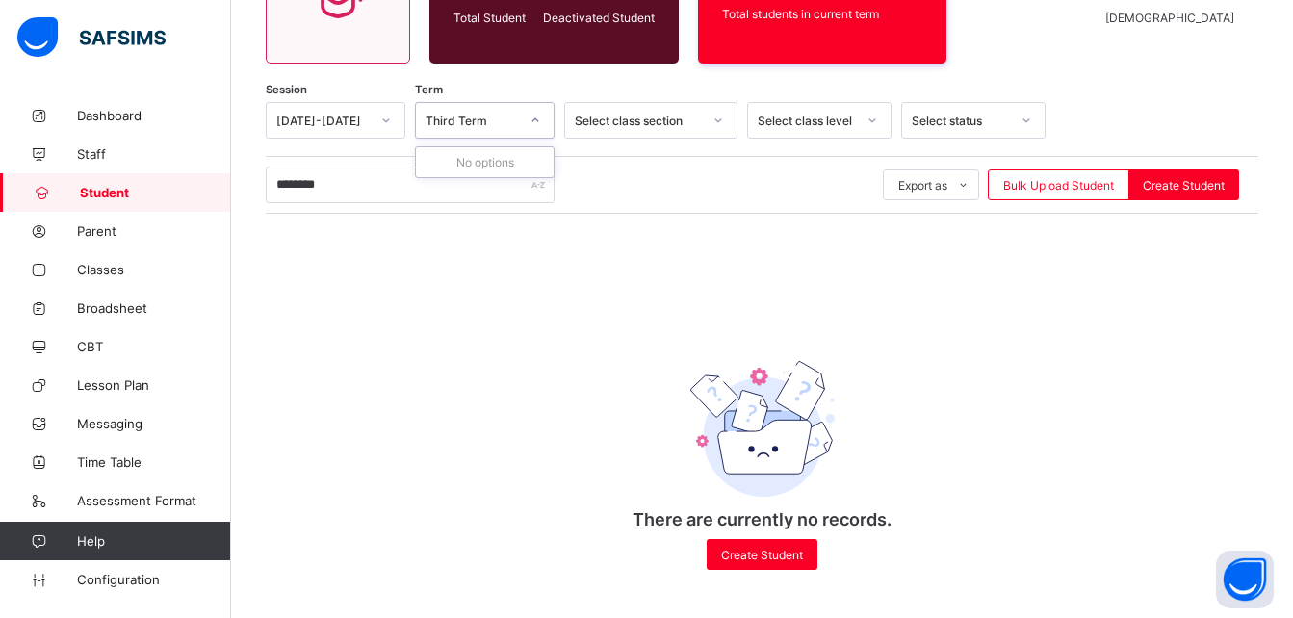
click at [431, 164] on div "No options" at bounding box center [485, 162] width 138 height 30
click at [372, 182] on input "********" at bounding box center [410, 185] width 289 height 37
click at [101, 195] on span "Student" at bounding box center [155, 192] width 151 height 15
drag, startPoint x: 410, startPoint y: 174, endPoint x: 286, endPoint y: 190, distance: 125.2
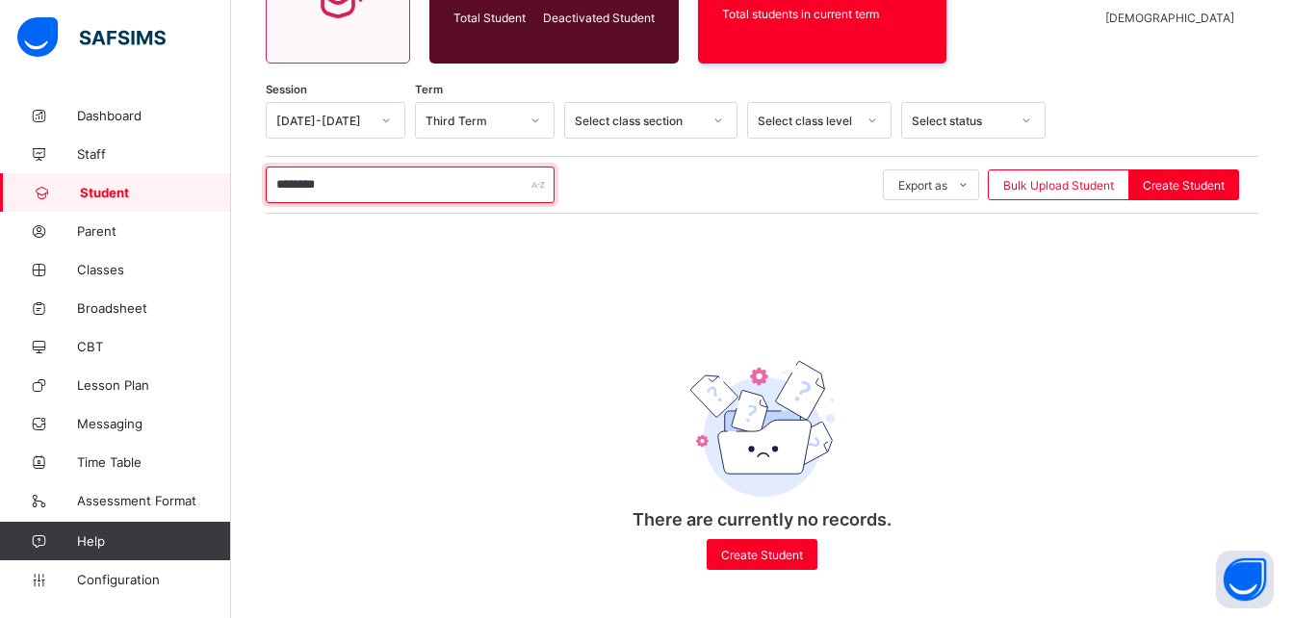
click at [286, 190] on input "********" at bounding box center [410, 185] width 289 height 37
type input "*"
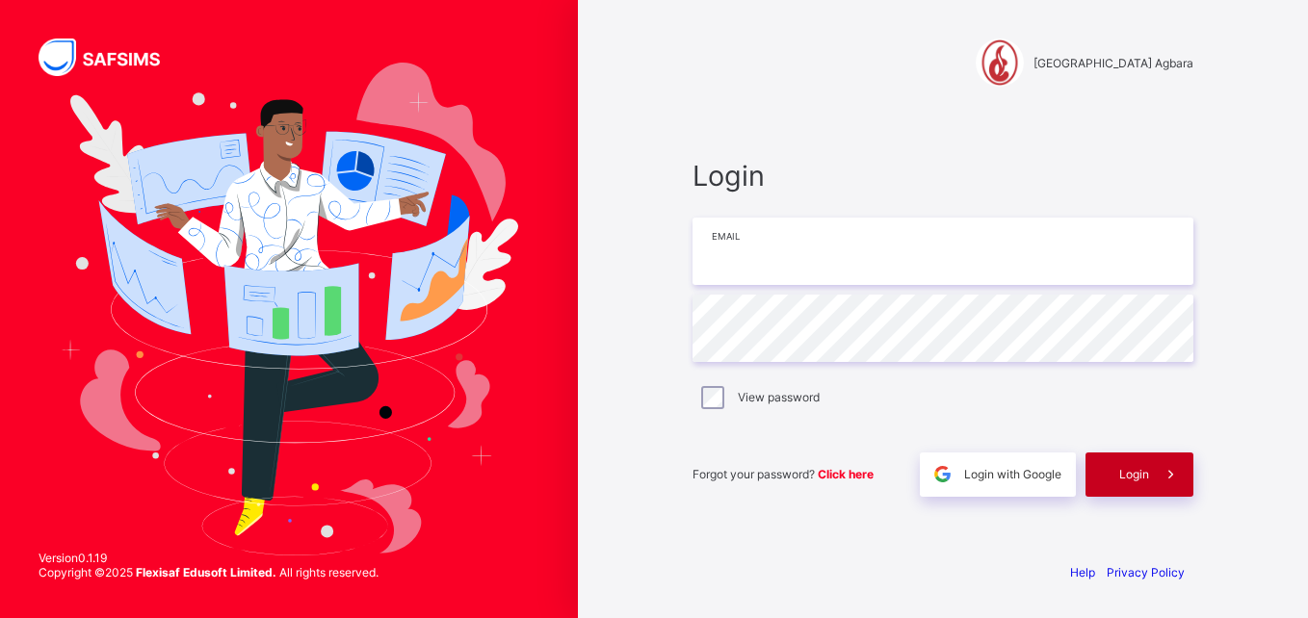
type input "**********"
click at [1169, 464] on span at bounding box center [1171, 475] width 44 height 44
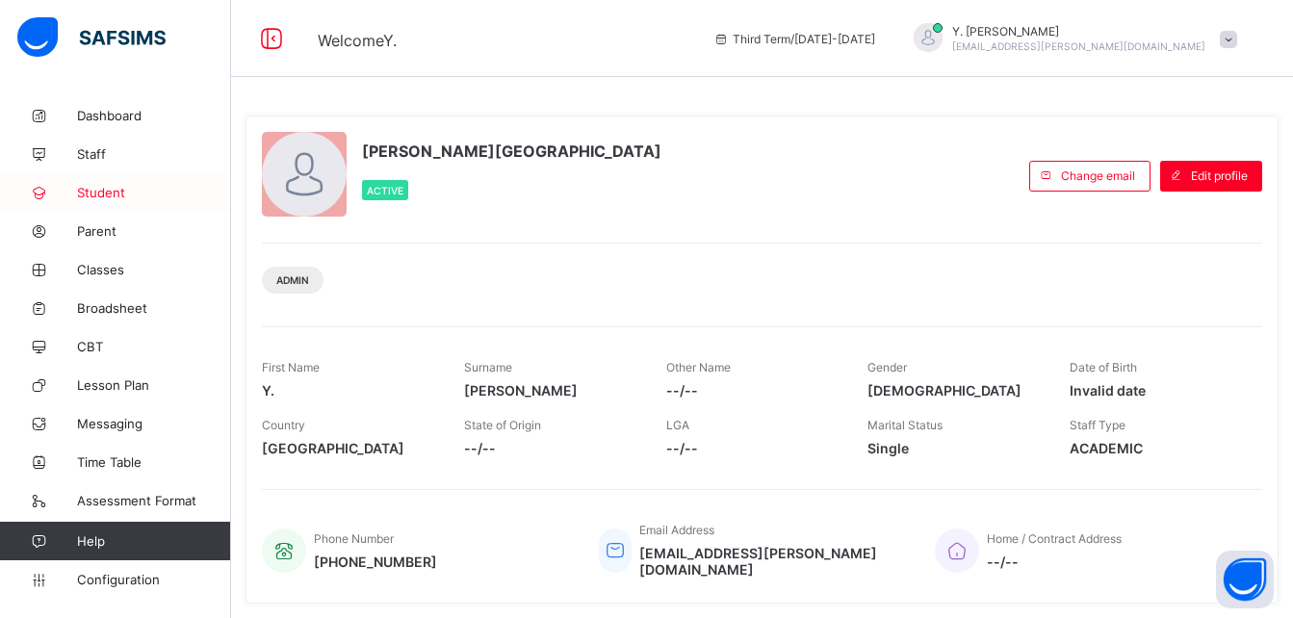
click at [127, 196] on span "Student" at bounding box center [154, 192] width 154 height 15
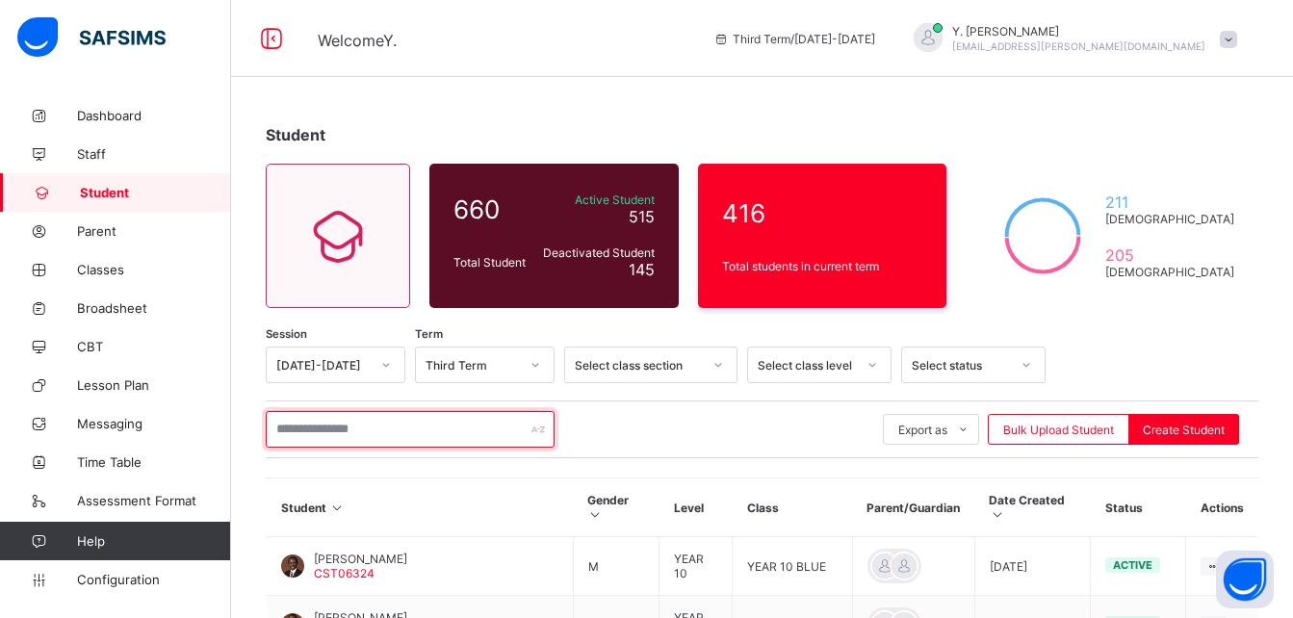
click at [469, 424] on input "text" at bounding box center [410, 429] width 289 height 37
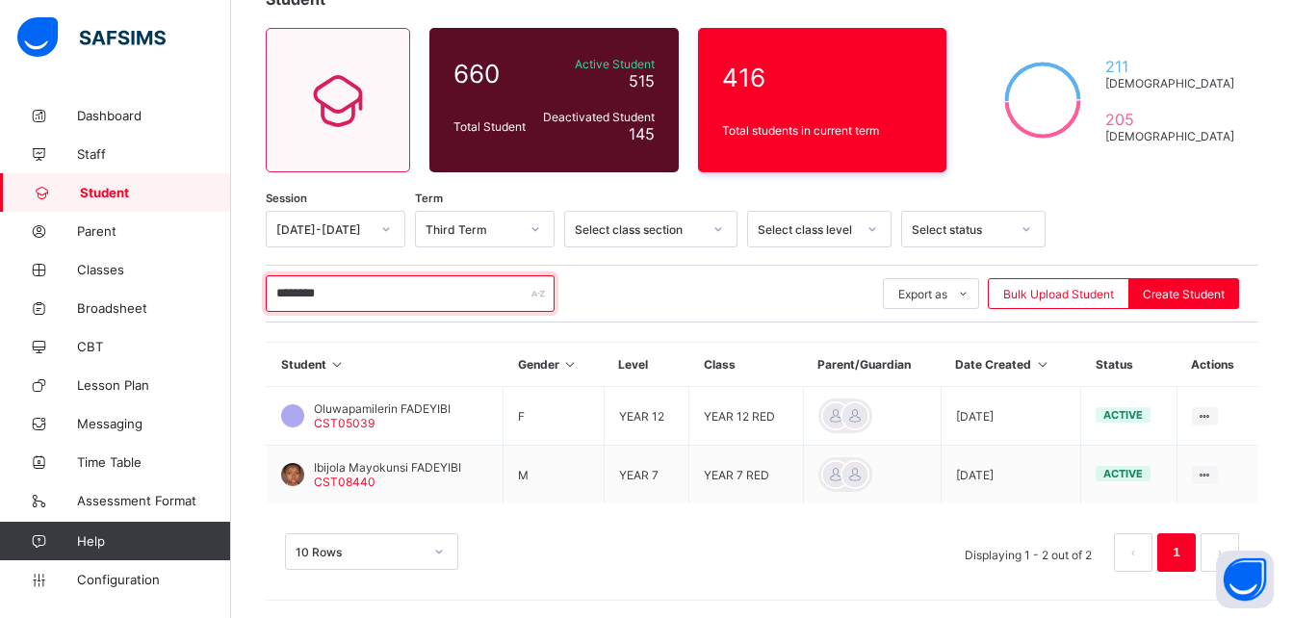
scroll to position [138, 0]
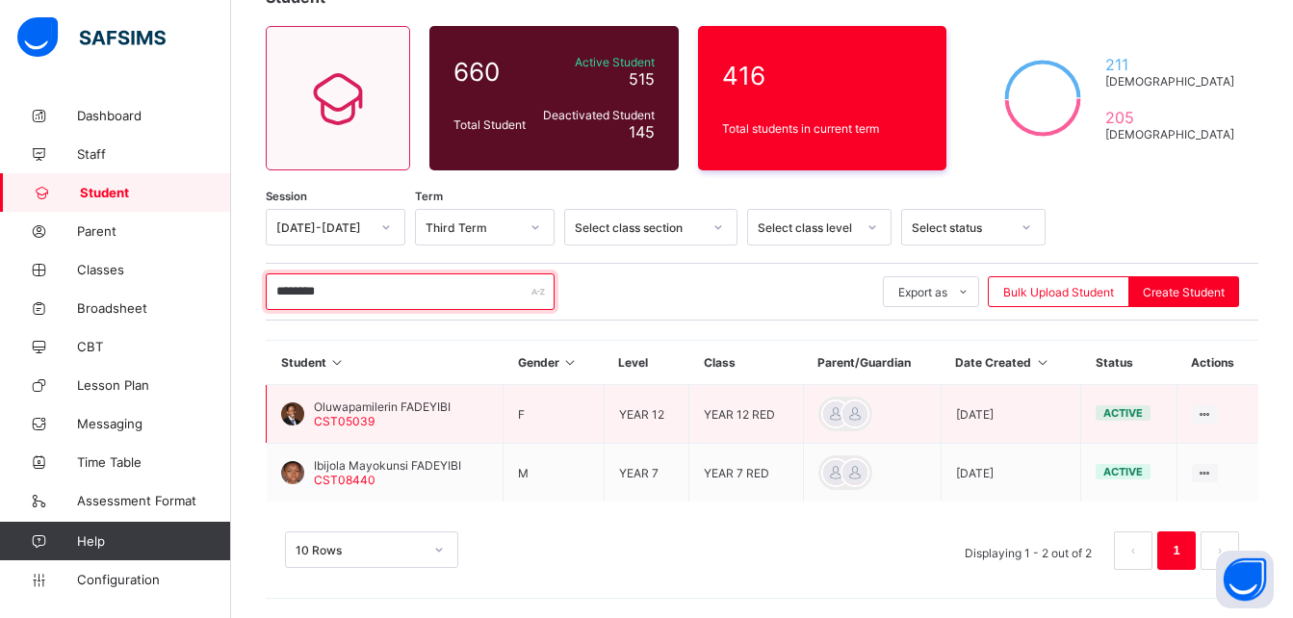
type input "********"
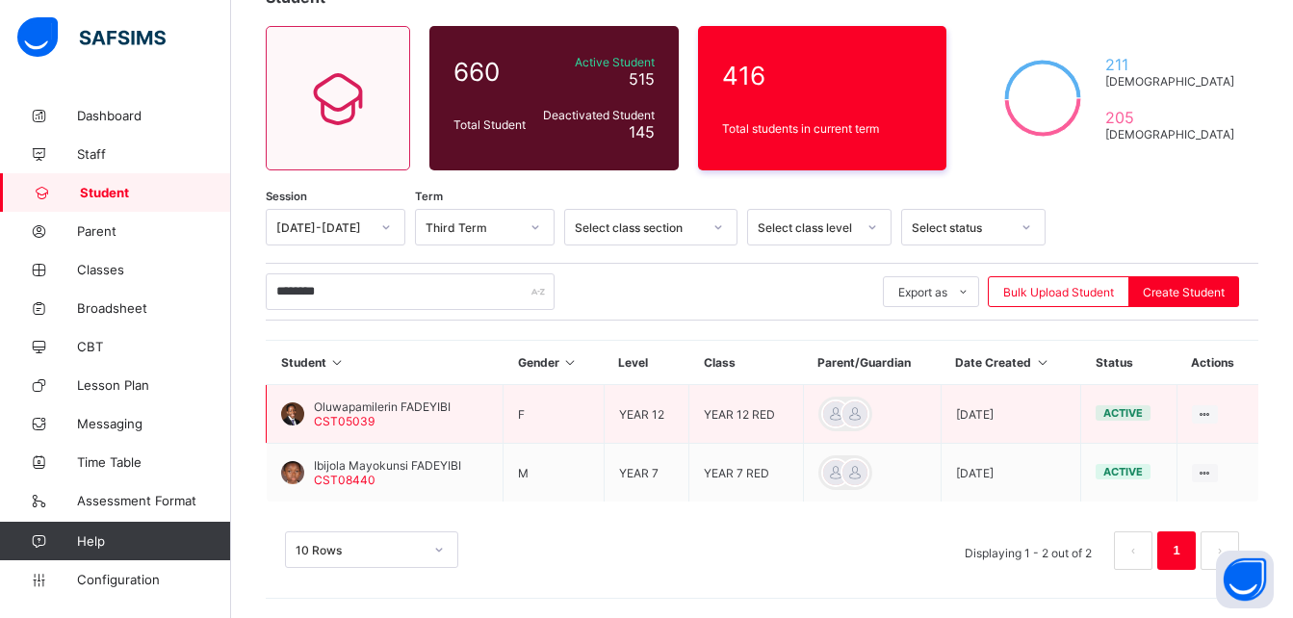
click at [400, 406] on span "Oluwapamilerin FADEYIBI" at bounding box center [382, 407] width 137 height 14
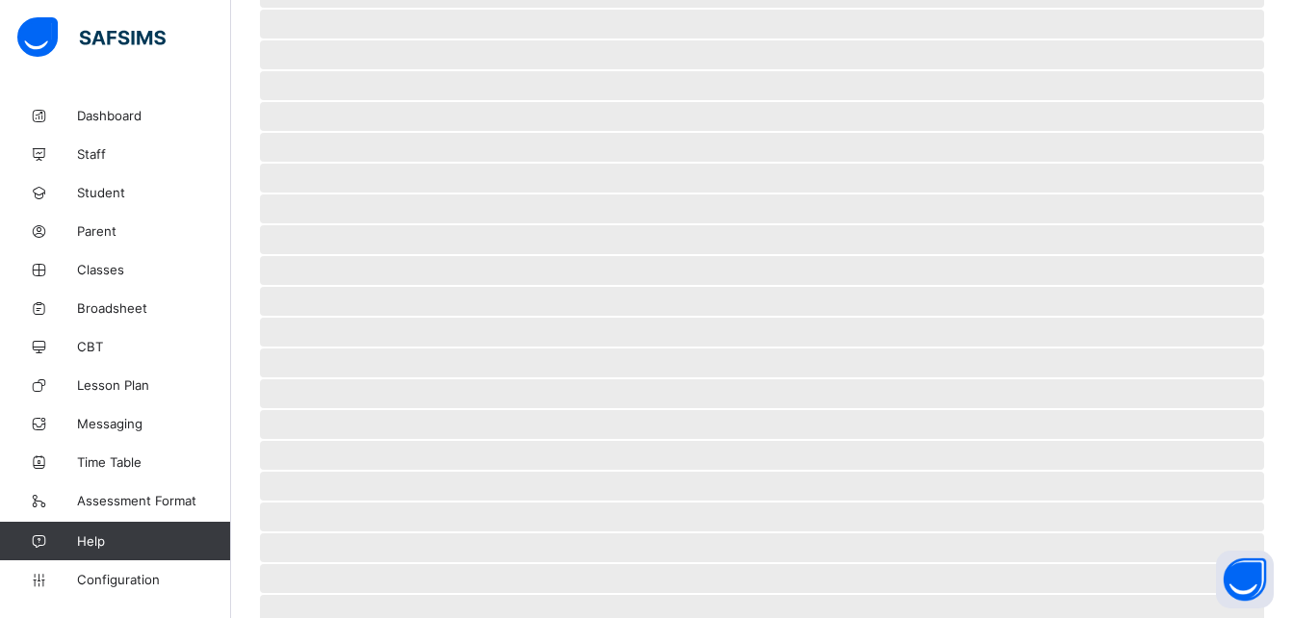
scroll to position [433, 0]
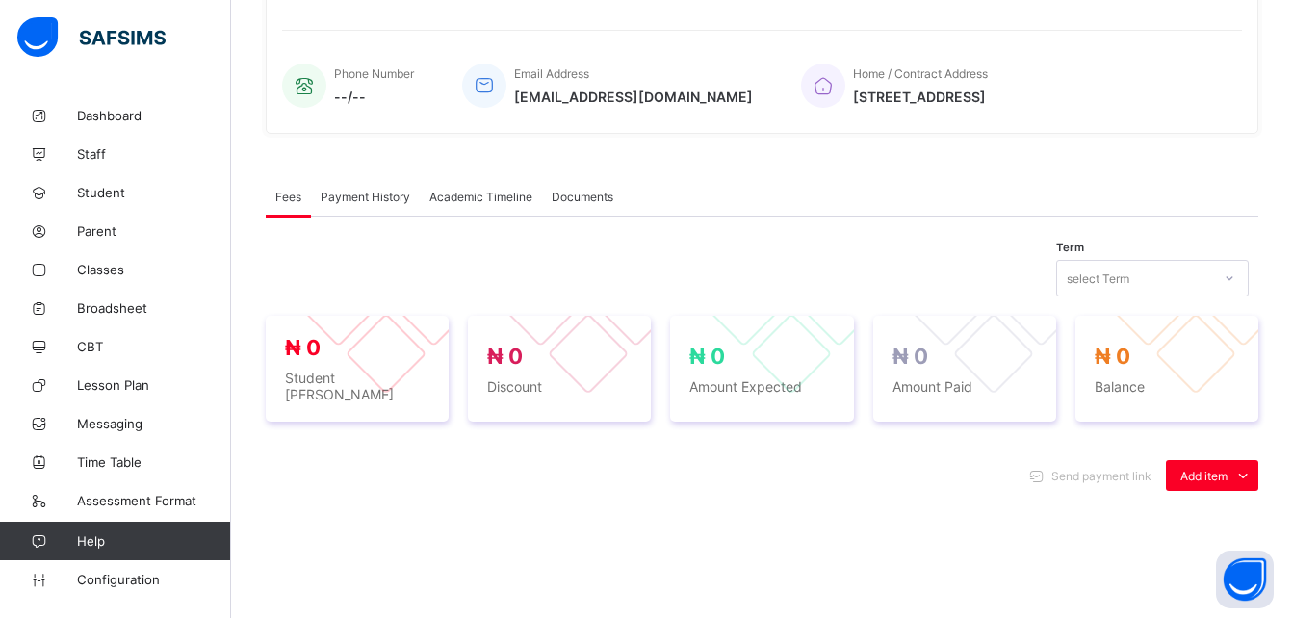
click at [849, 188] on div "Fees Payment History Academic Timeline Documents" at bounding box center [762, 196] width 993 height 39
drag, startPoint x: 1193, startPoint y: 96, endPoint x: 905, endPoint y: 105, distance: 288.1
click at [905, 105] on div "Home / Contract Address 27, G-close, Lsdpc Estate Isheri-north Lagos" at bounding box center [1012, 86] width 422 height 64
copy span "[STREET_ADDRESS]"
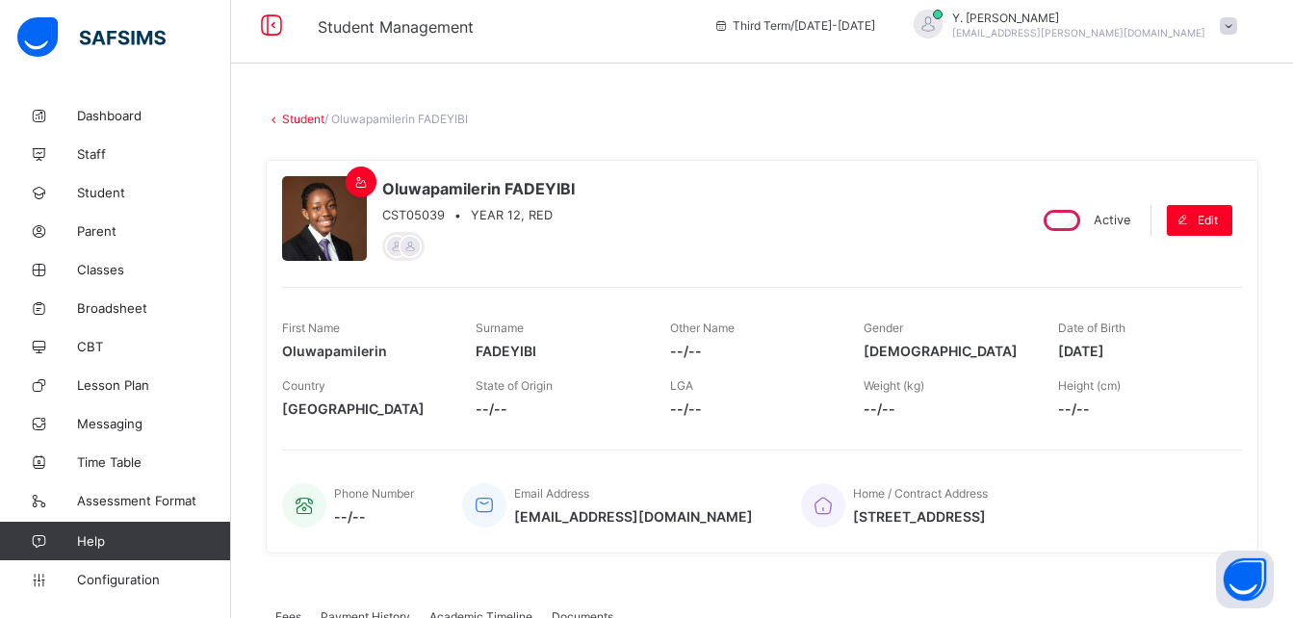
scroll to position [11, 0]
